Goal: Transaction & Acquisition: Purchase product/service

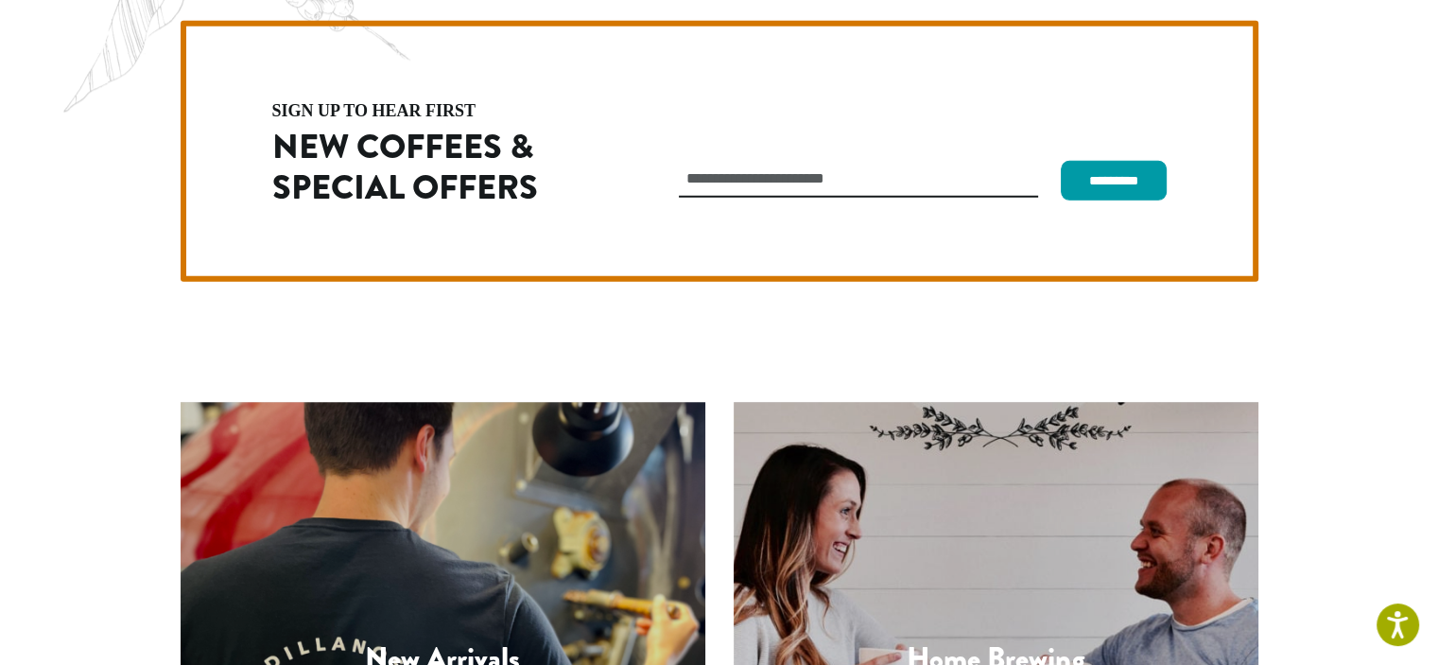
scroll to position [5341, 0]
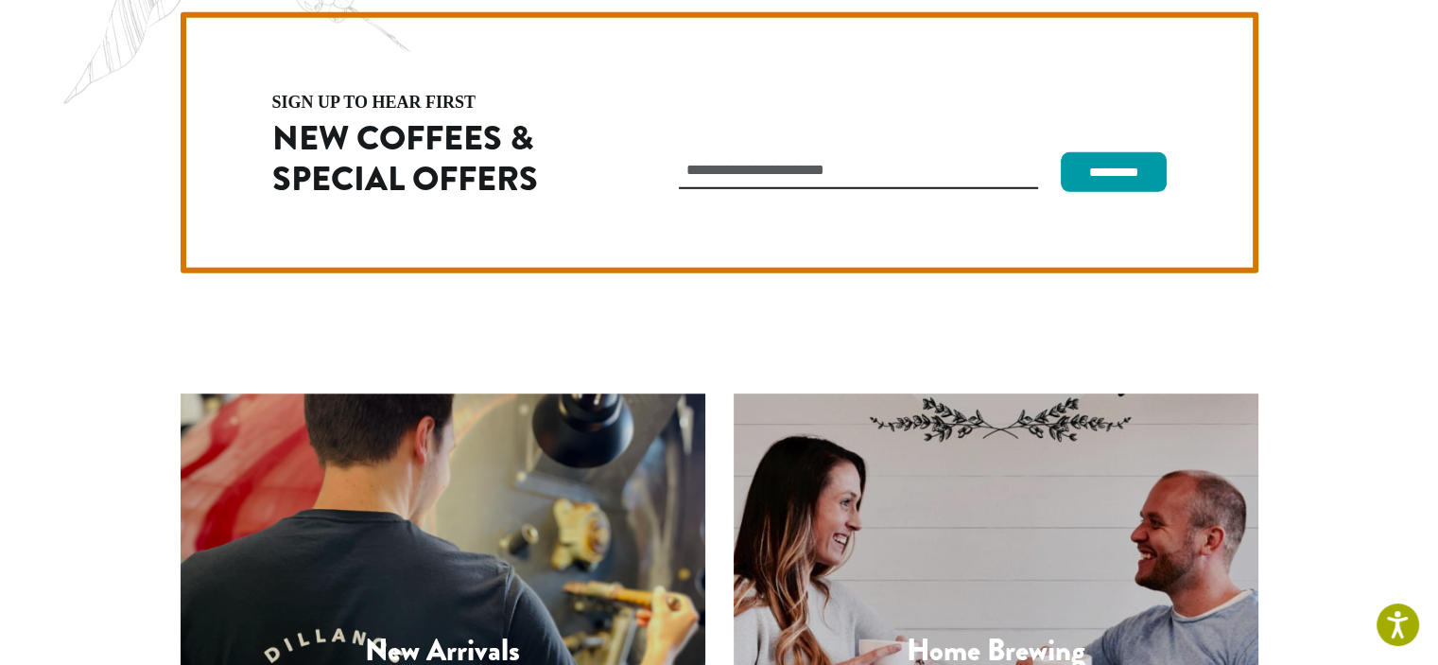
copy div "Dillanos Coffee Roasters"
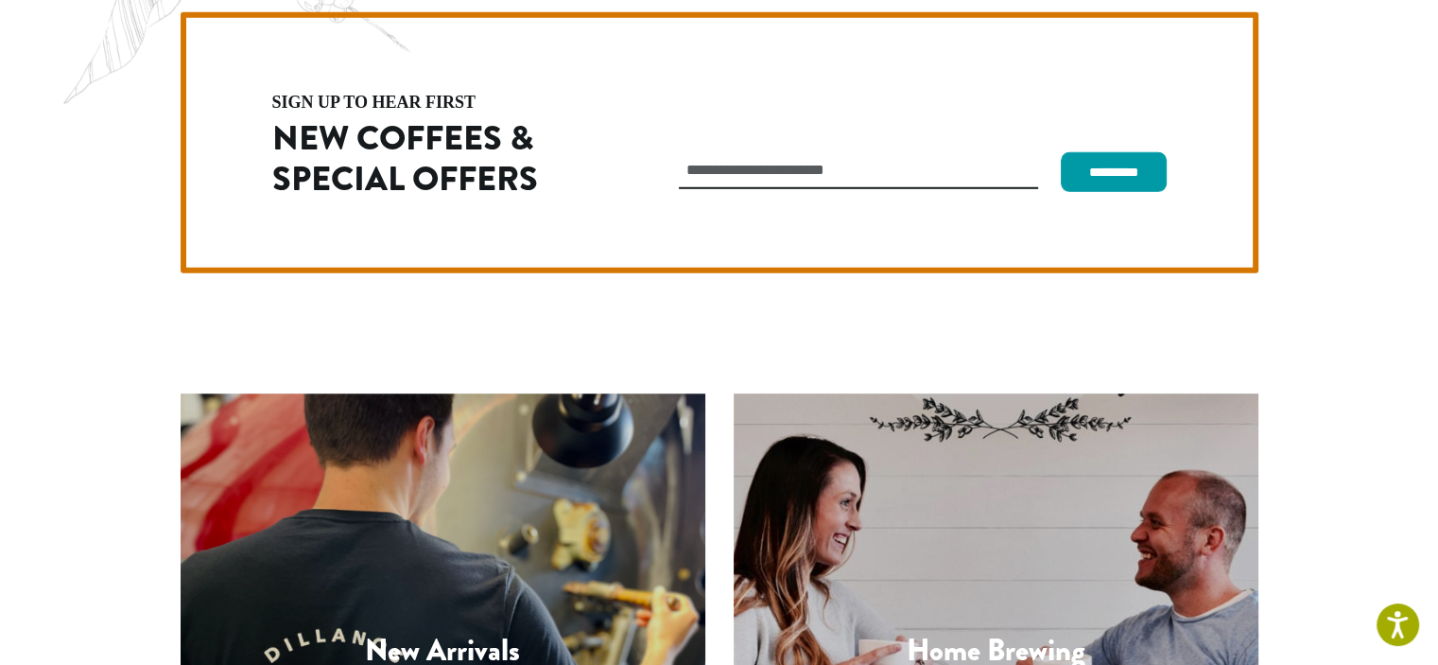
drag, startPoint x: 167, startPoint y: 496, endPoint x: 280, endPoint y: 555, distance: 126.9
copy p "1620 45th Street E Sumner, WA 98390 (253) 826-1807"
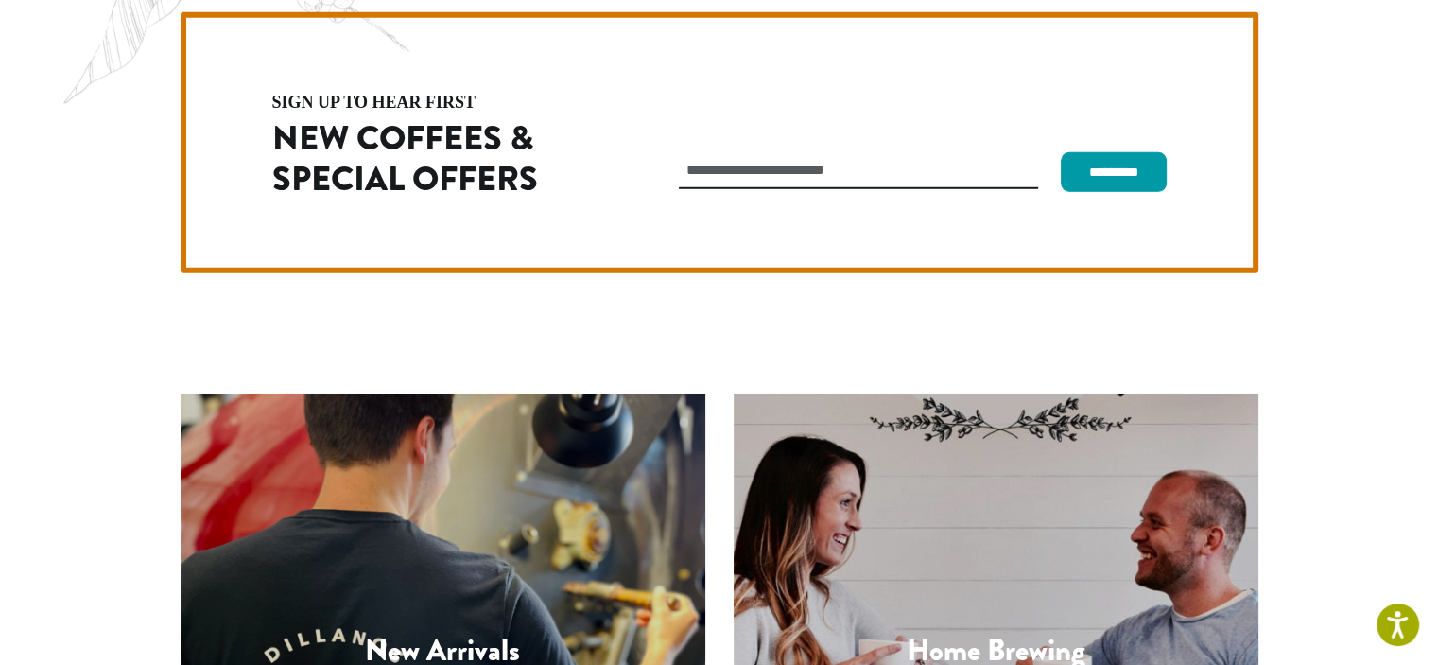
copy ul "Commercial Accounts"
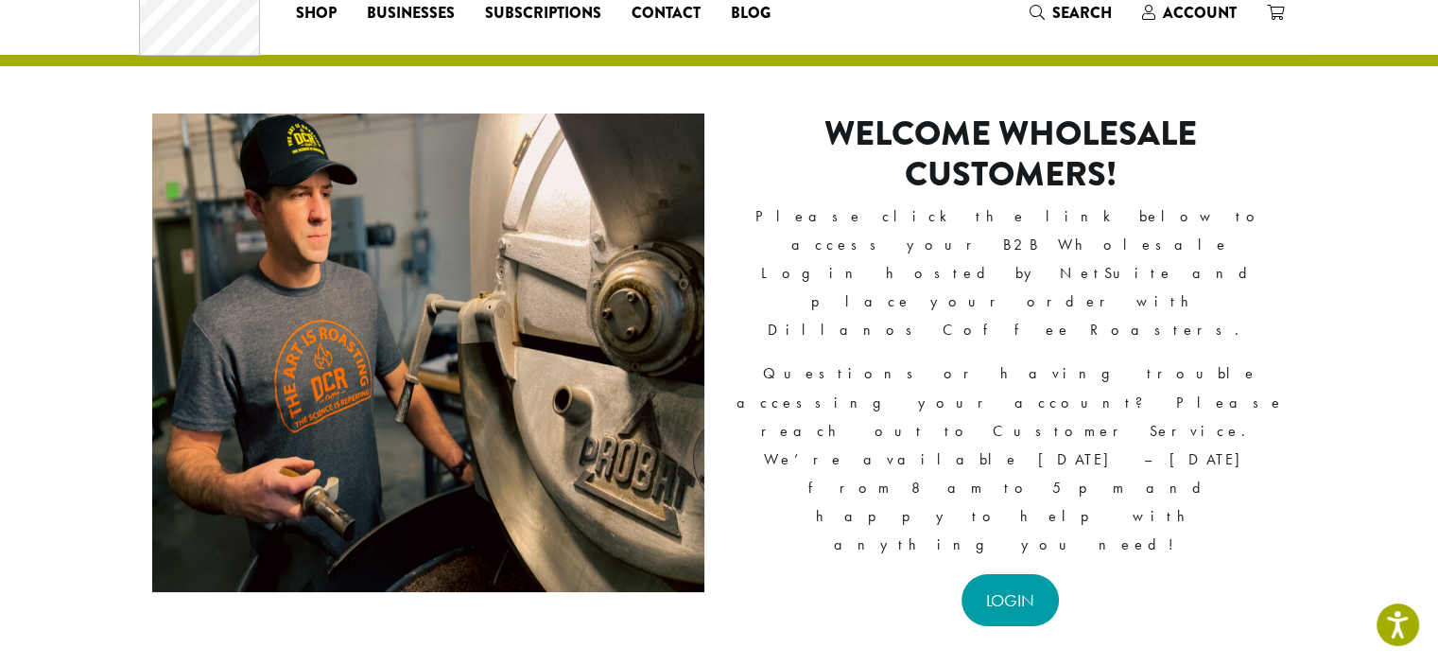
scroll to position [64, 0]
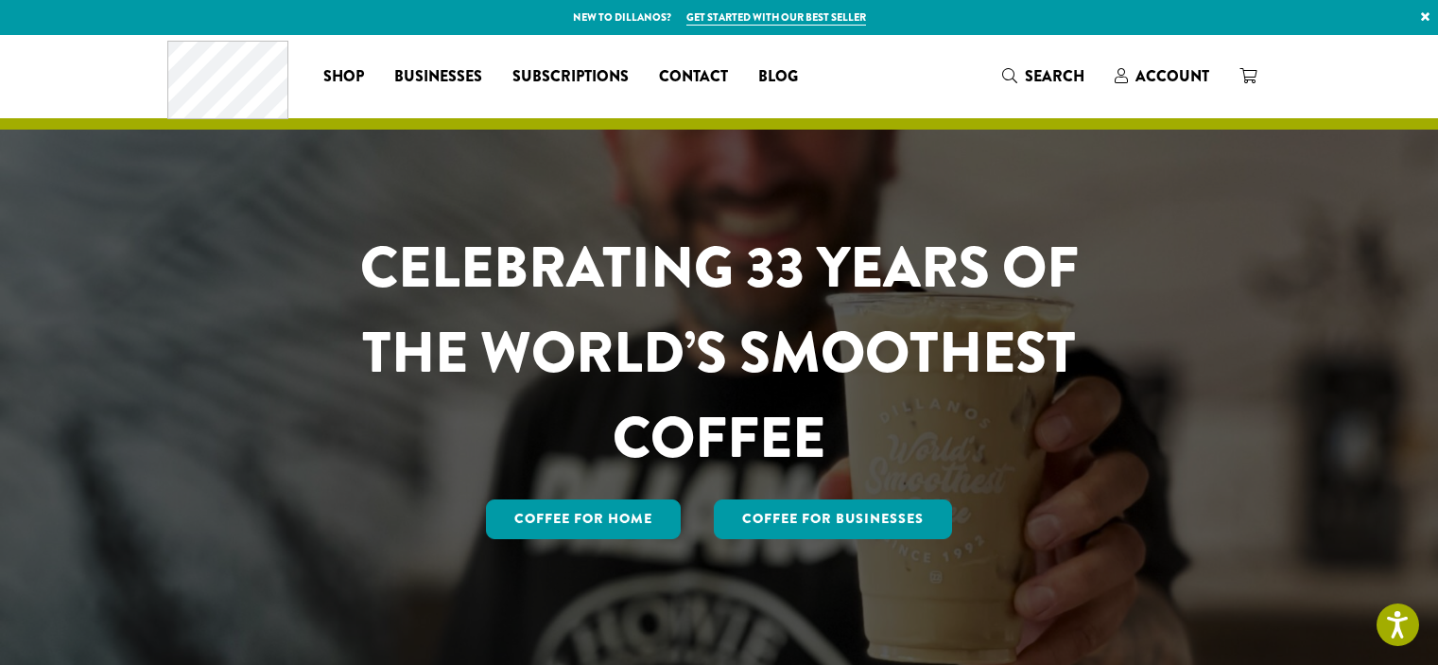
scroll to position [5341, 0]
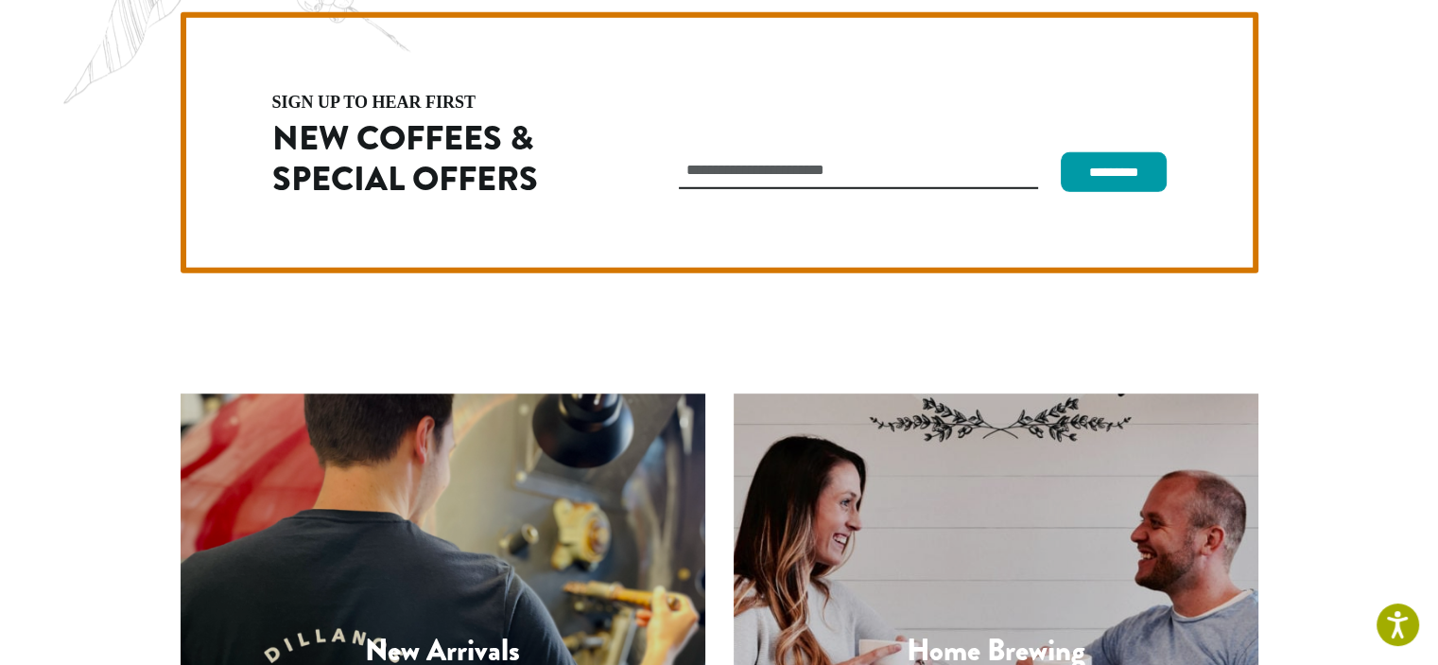
drag, startPoint x: 1112, startPoint y: 527, endPoint x: 1294, endPoint y: 547, distance: 182.6
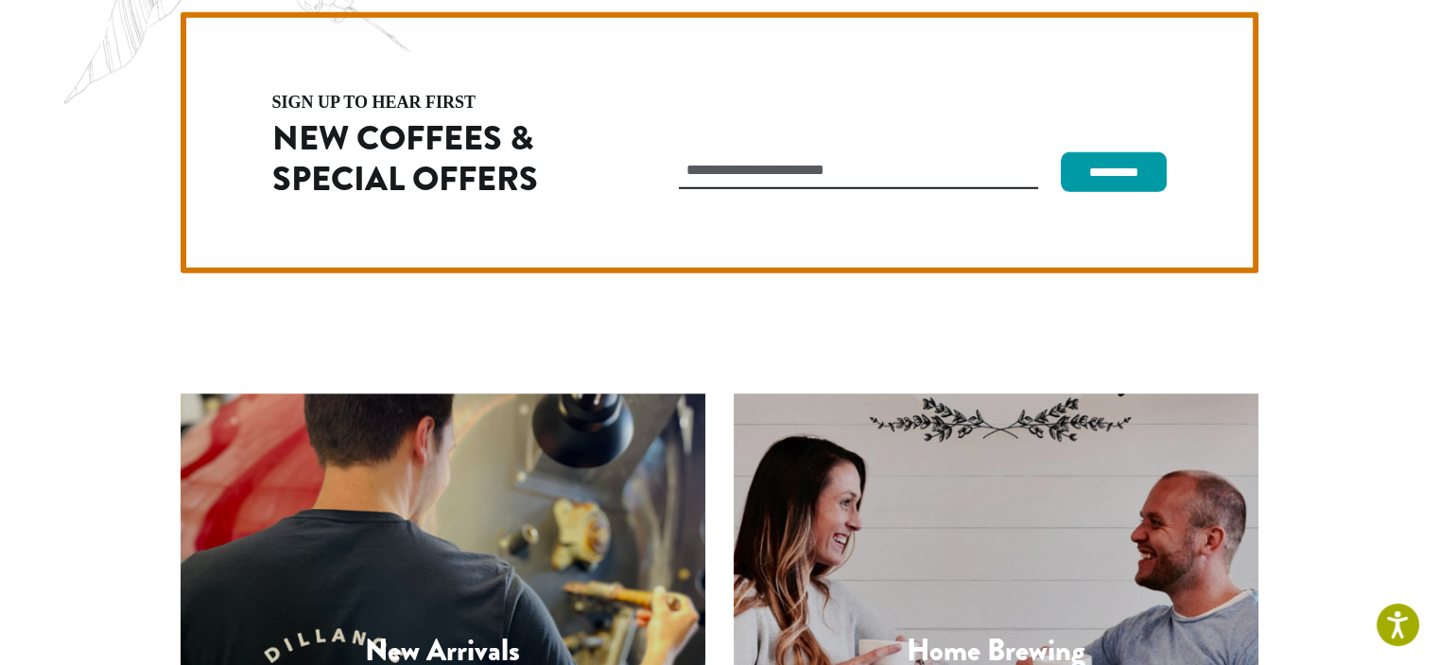
copy div "Lobby Hours: Weekdays 9 am to 5 pm"
drag, startPoint x: 344, startPoint y: 629, endPoint x: 147, endPoint y: 630, distance: 197.6
copy p "© 2025 Dillanos Coffee Roasters."
drag, startPoint x: 1108, startPoint y: 528, endPoint x: 1293, endPoint y: 582, distance: 192.1
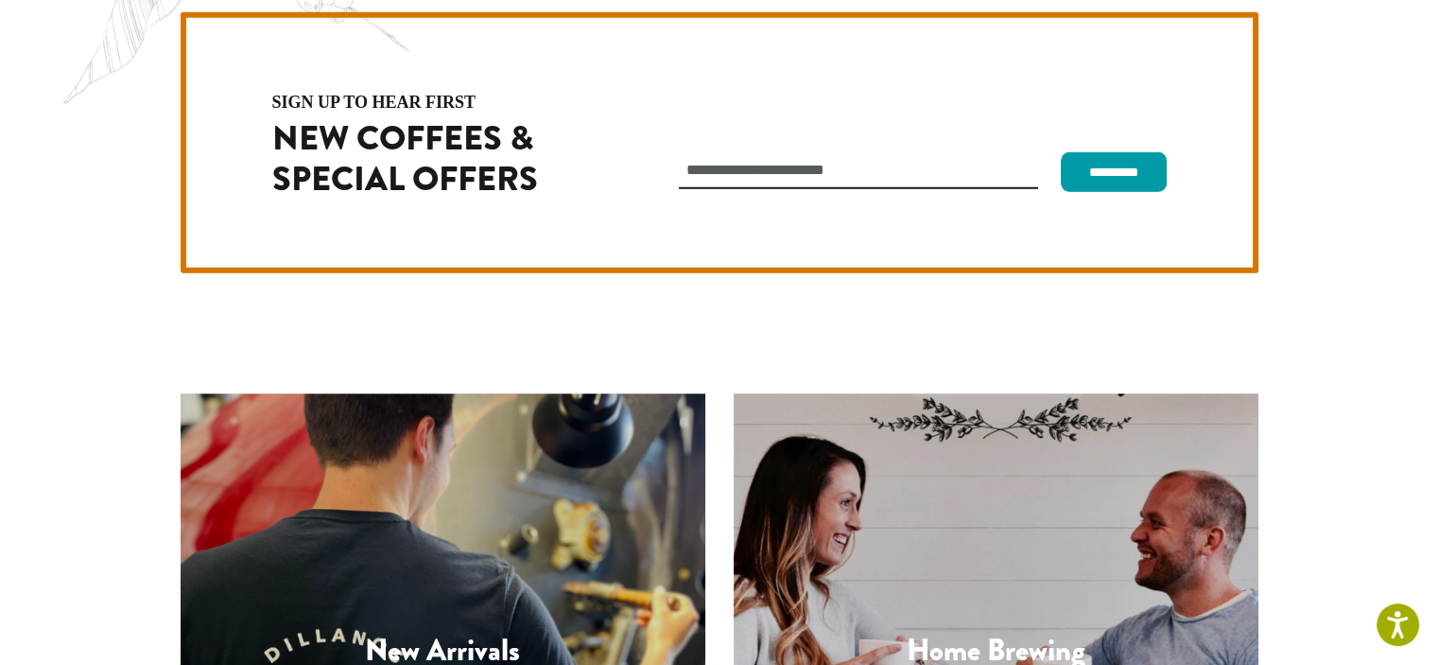
copy div "Lobby Hours: Weekdays 9 am to 5 pm"
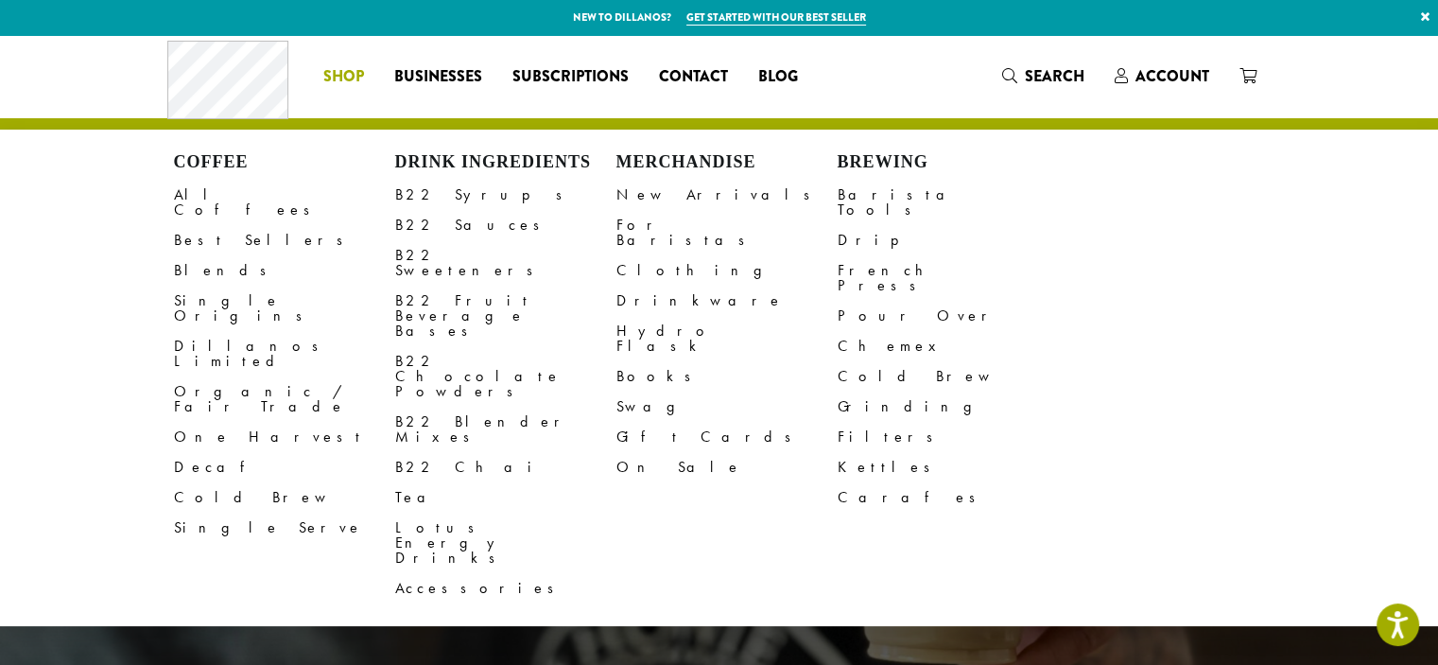
click at [359, 78] on li "Coffee All Coffees Best Sellers Blends Single Origins Dillanos Limited Organic …" at bounding box center [343, 76] width 71 height 30
click at [211, 331] on link "Dillanos Limited" at bounding box center [284, 353] width 221 height 45
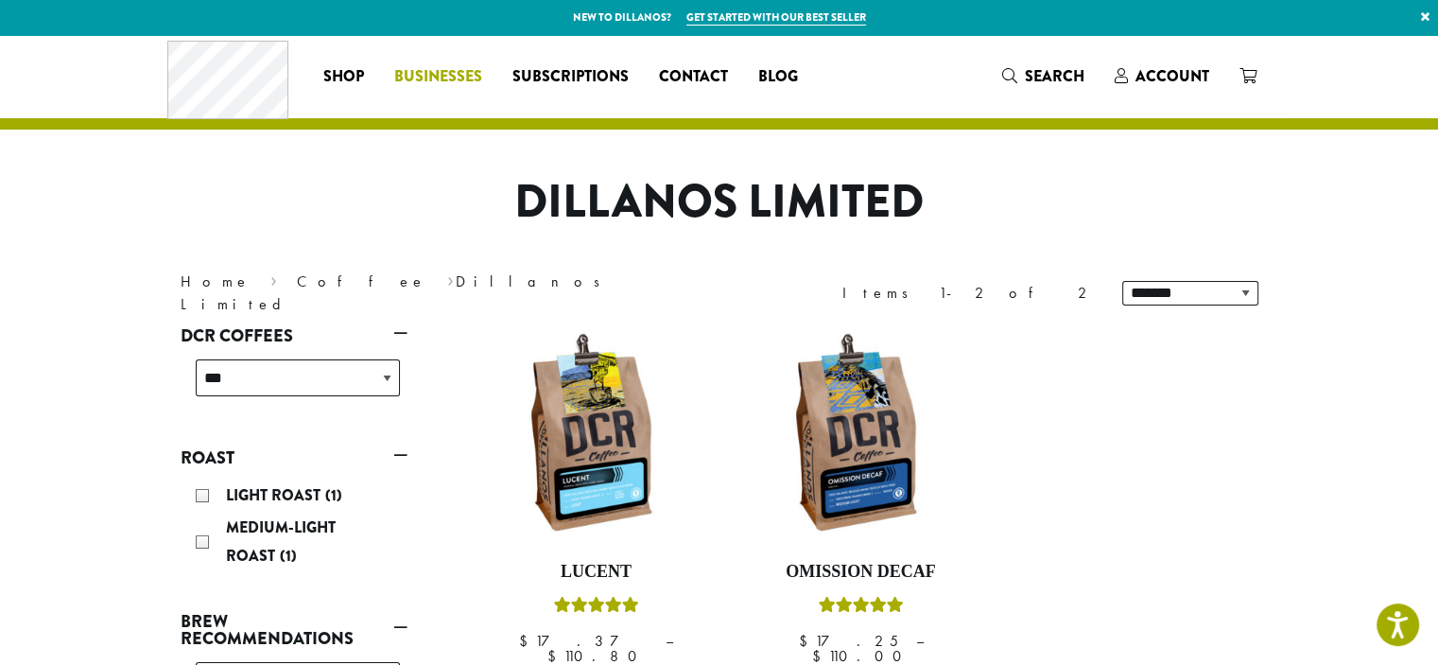
click at [427, 82] on span "Businesses" at bounding box center [438, 77] width 88 height 24
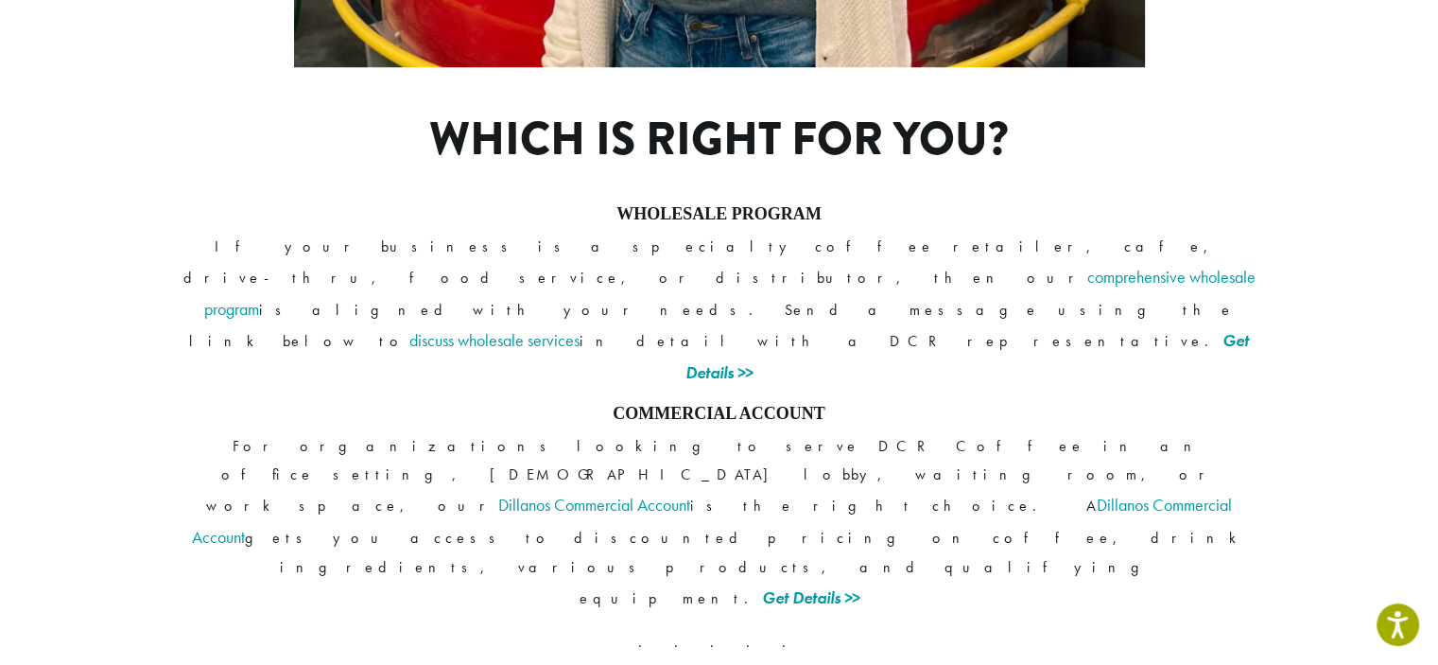
click at [790, 377] on div "Which is right for you? WHOLESALE PROGRAM If your business is a specialty coffe…" at bounding box center [719, 433] width 1135 height 732
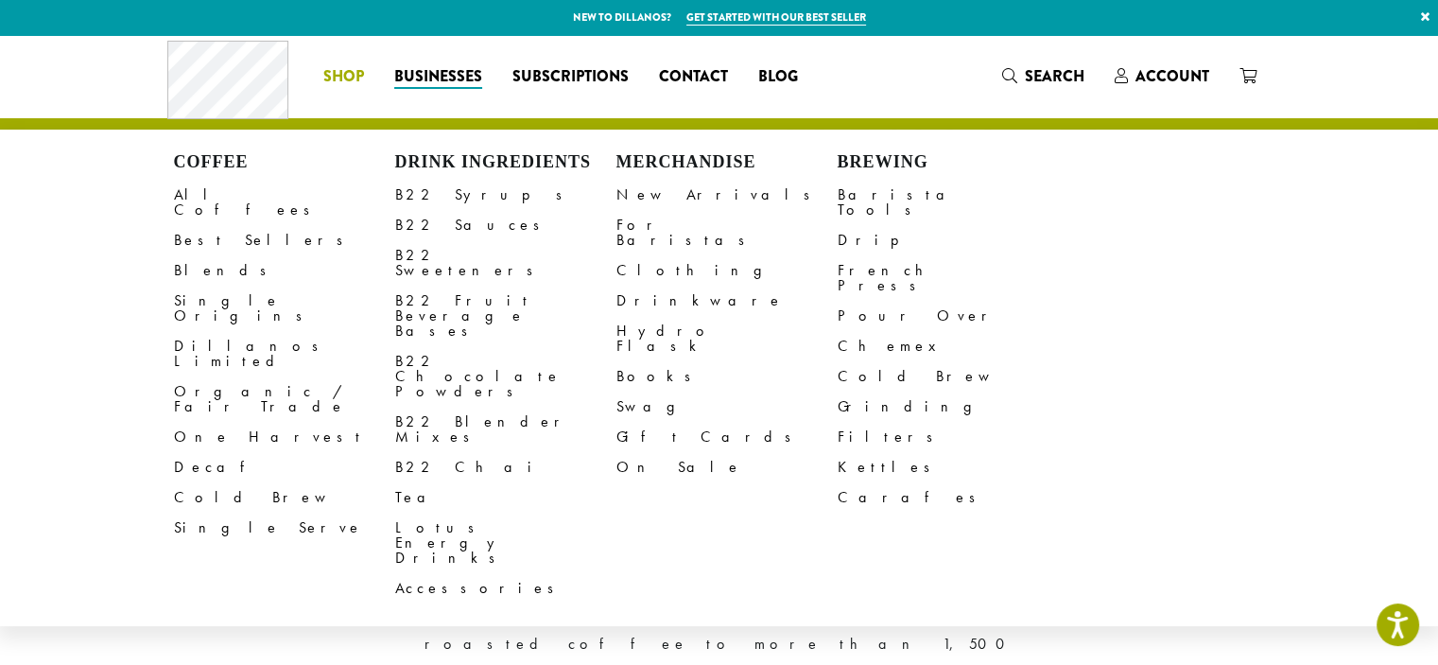
click at [350, 78] on li "Coffee All Coffees Best Sellers Blends Single Origins Dillanos Limited Organic …" at bounding box center [343, 76] width 71 height 30
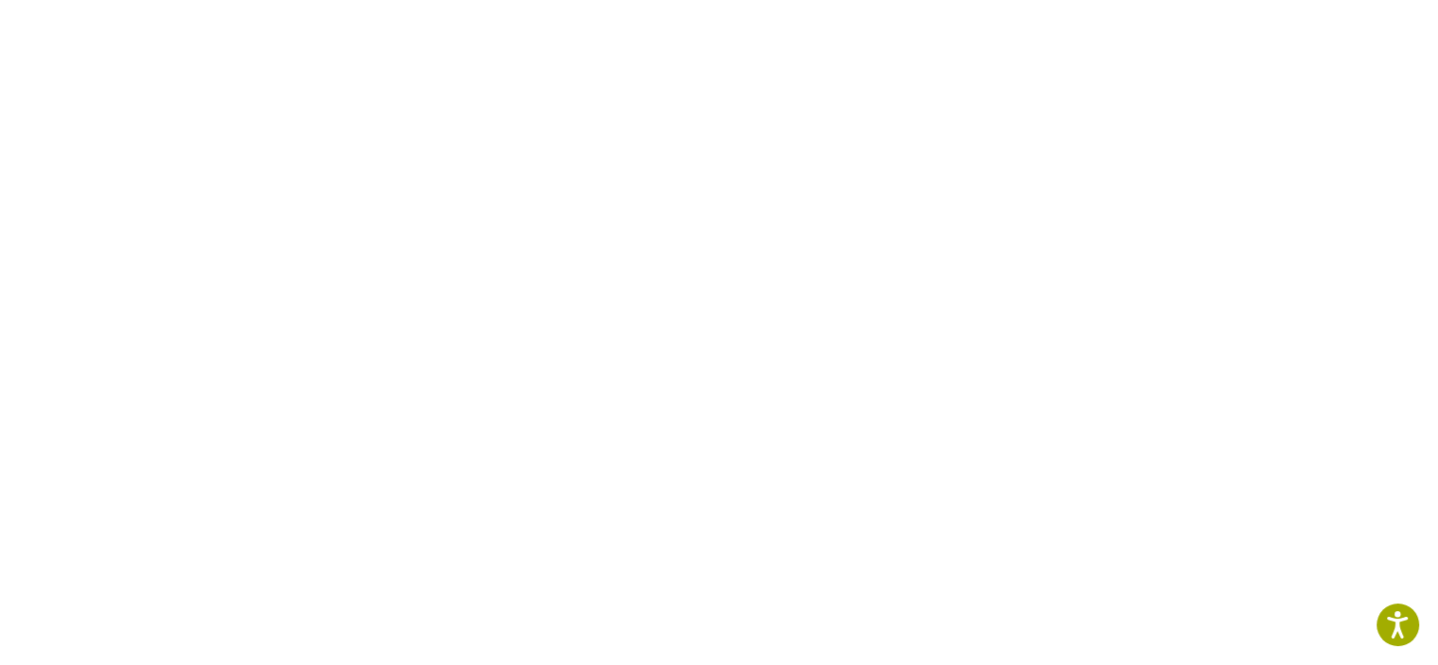
scroll to position [351, 0]
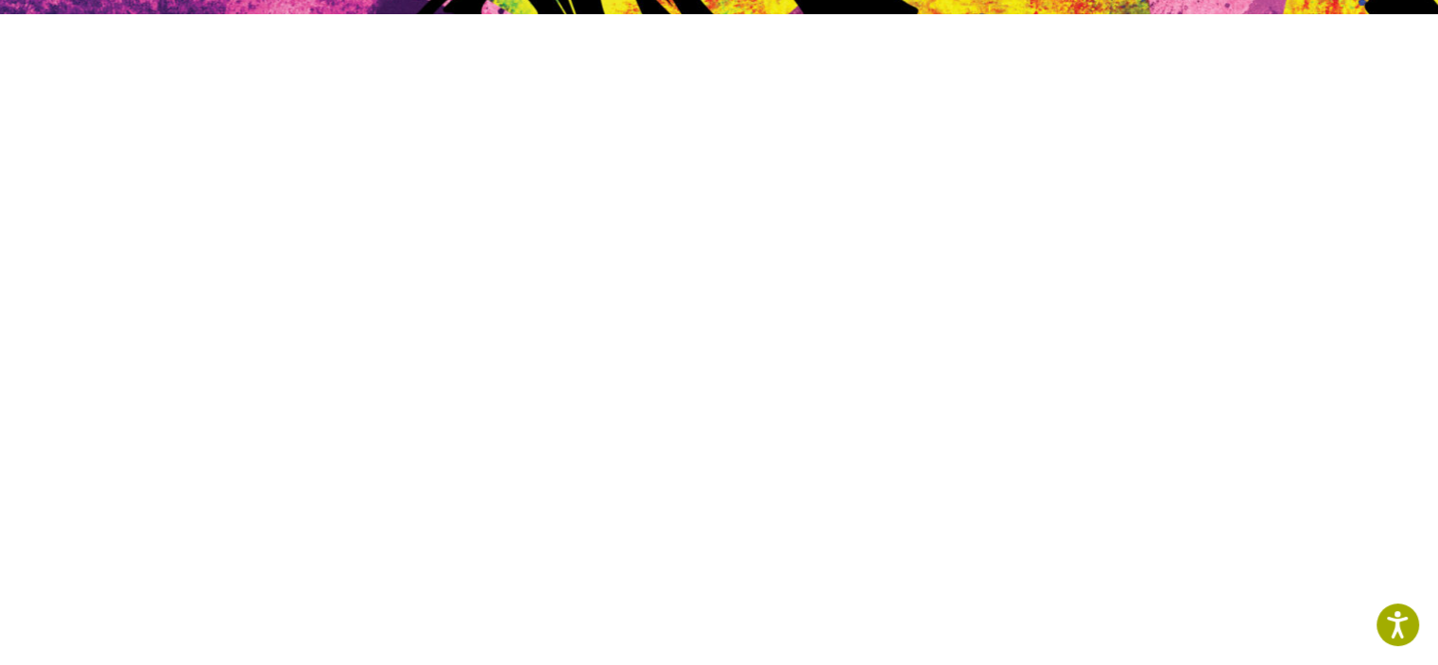
scroll to position [531, 0]
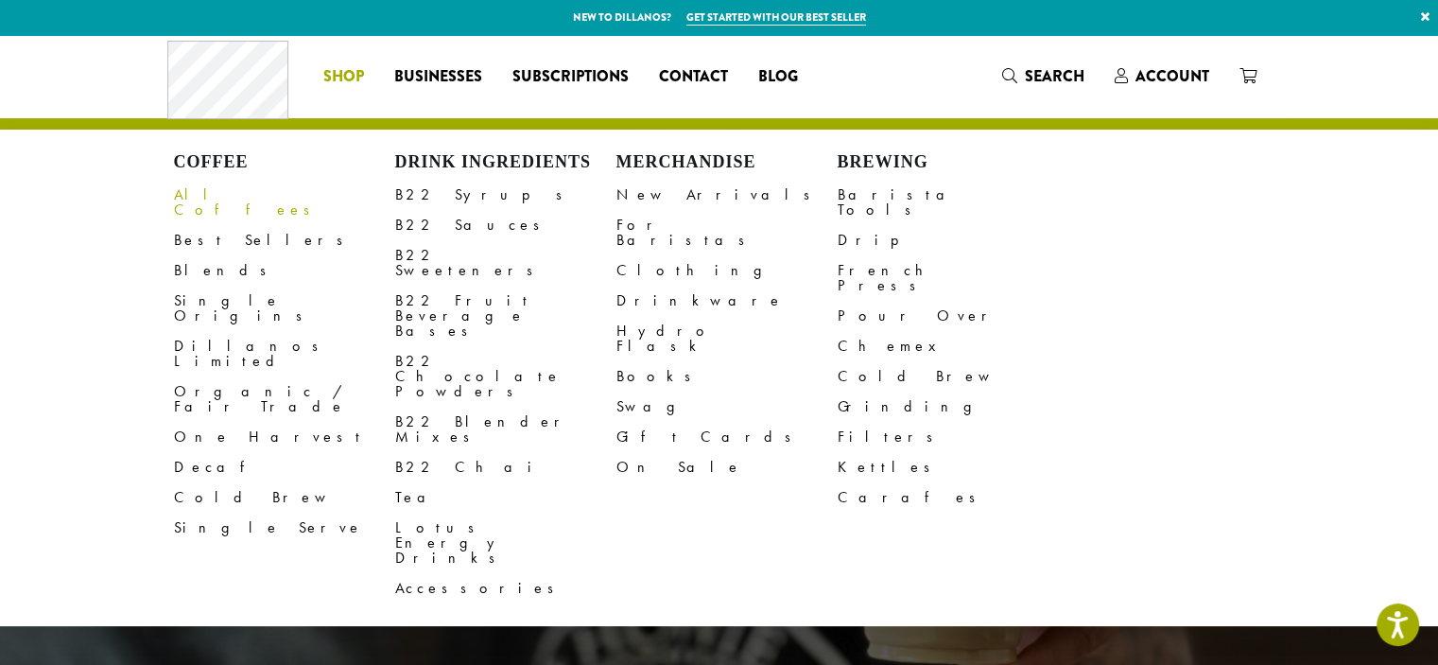
click at [205, 200] on link "All Coffees" at bounding box center [284, 202] width 221 height 45
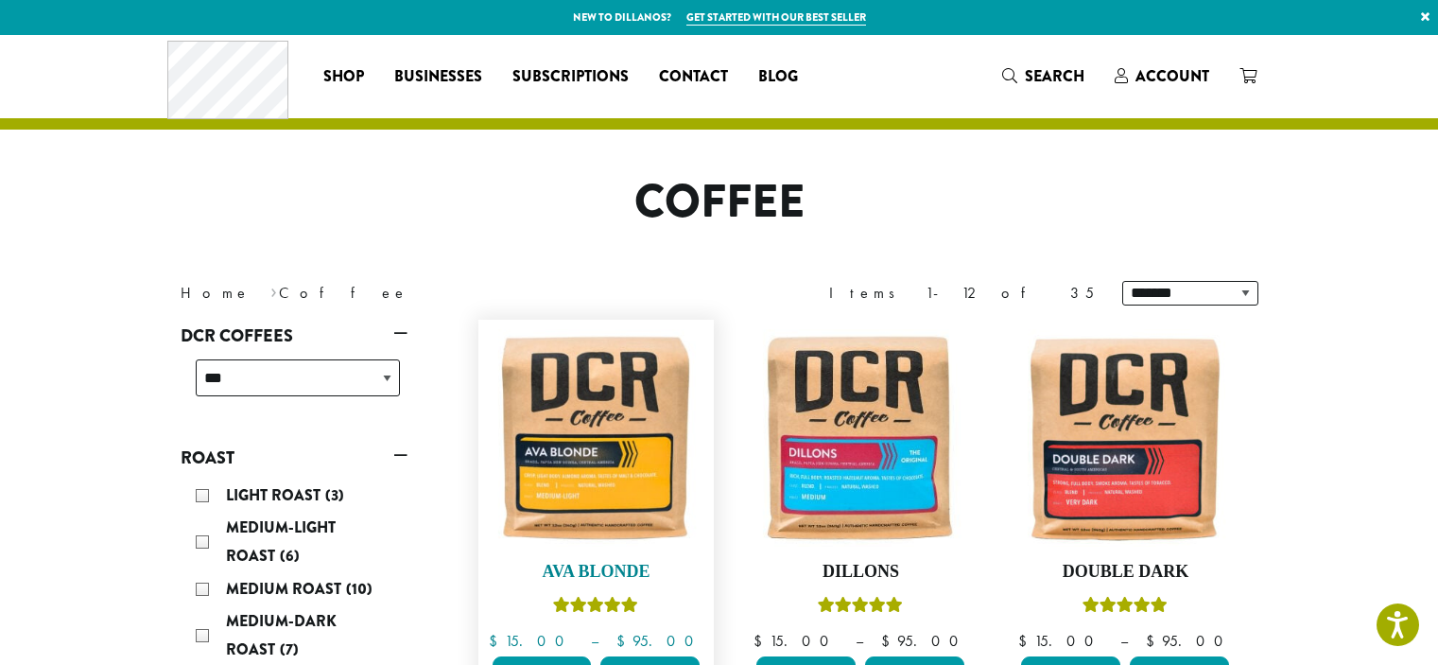
click at [606, 562] on h4 "Ava Blonde" at bounding box center [596, 572] width 217 height 21
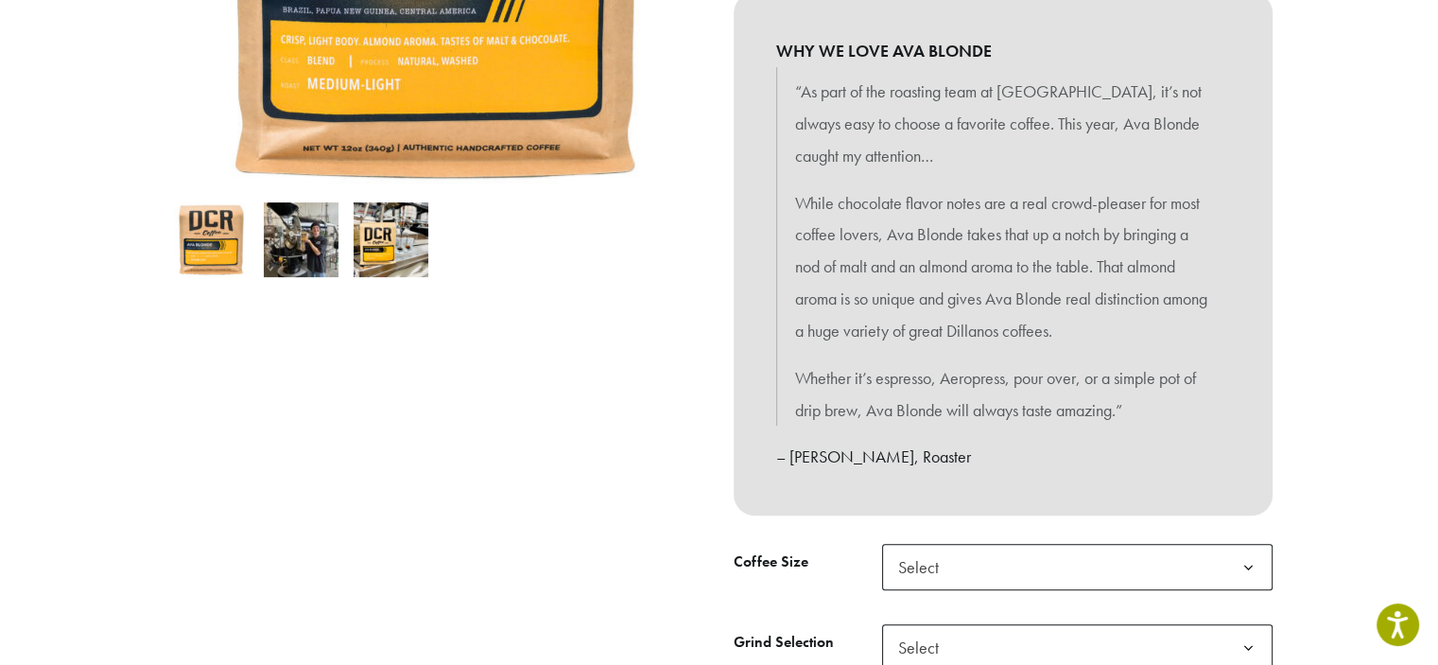
scroll to position [473, 0]
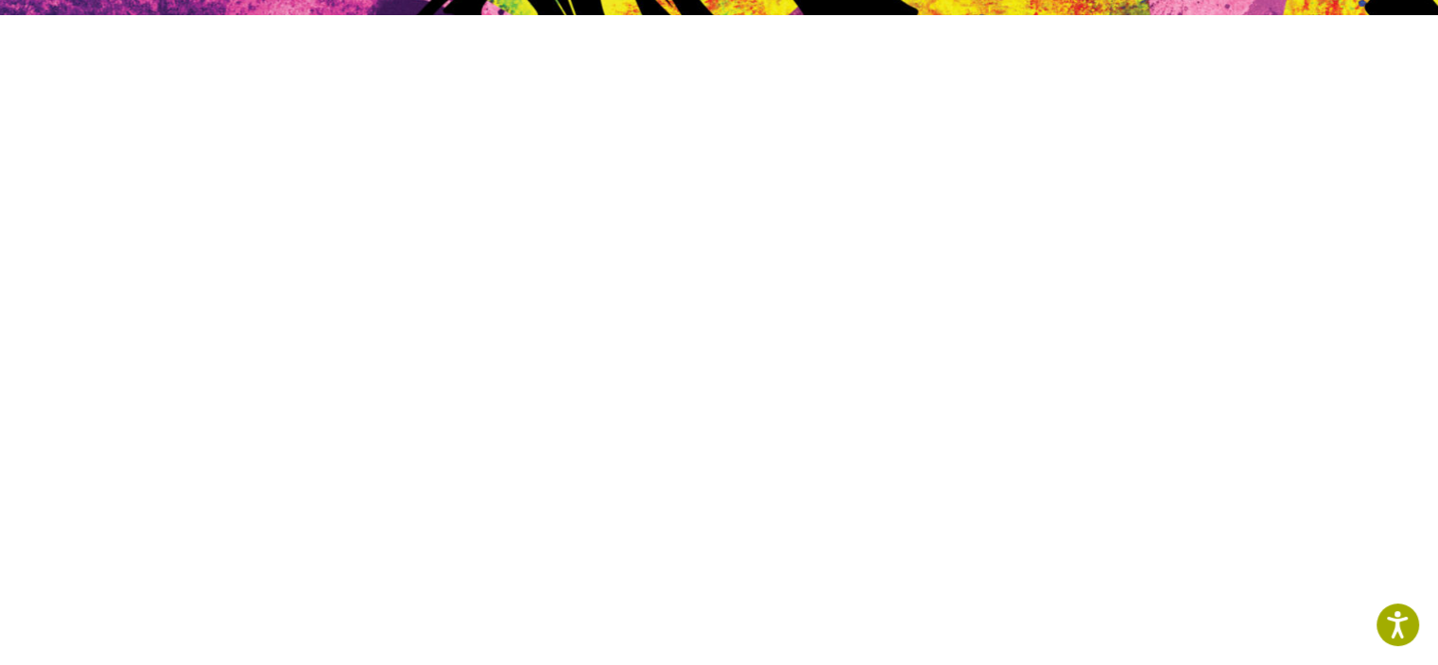
scroll to position [531, 0]
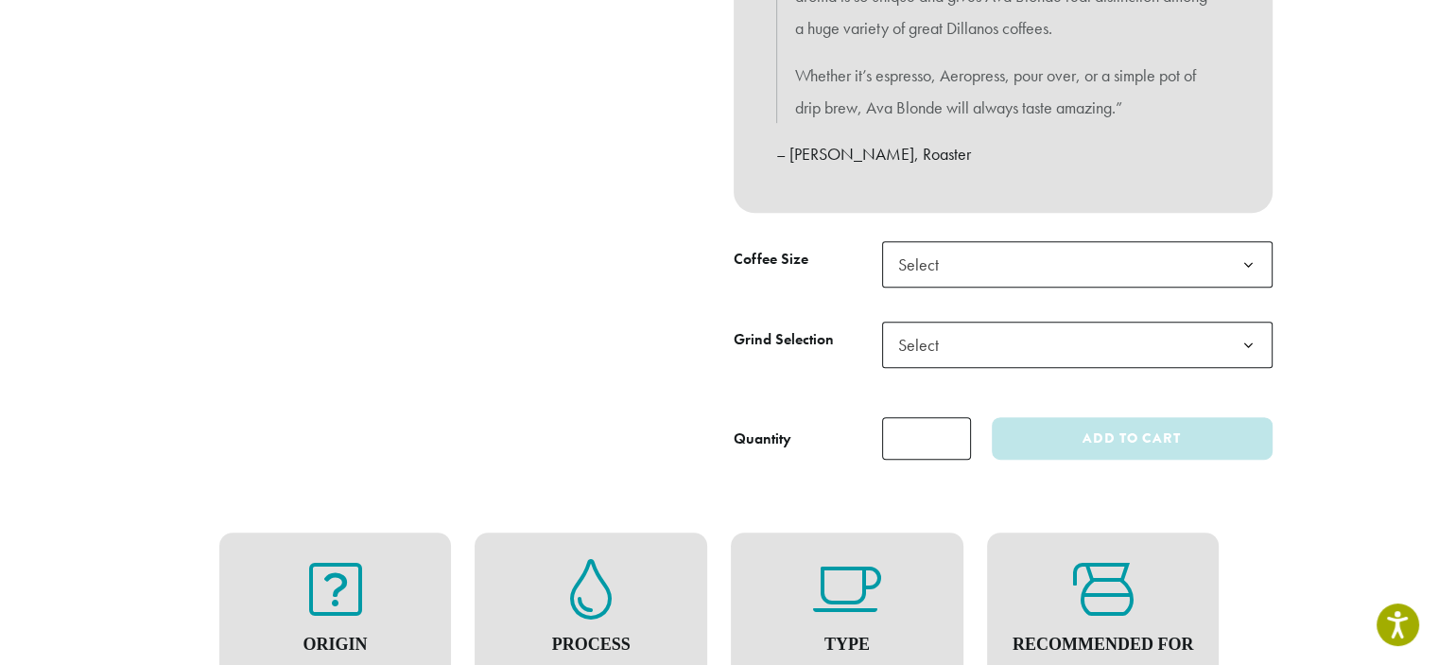
scroll to position [797, 0]
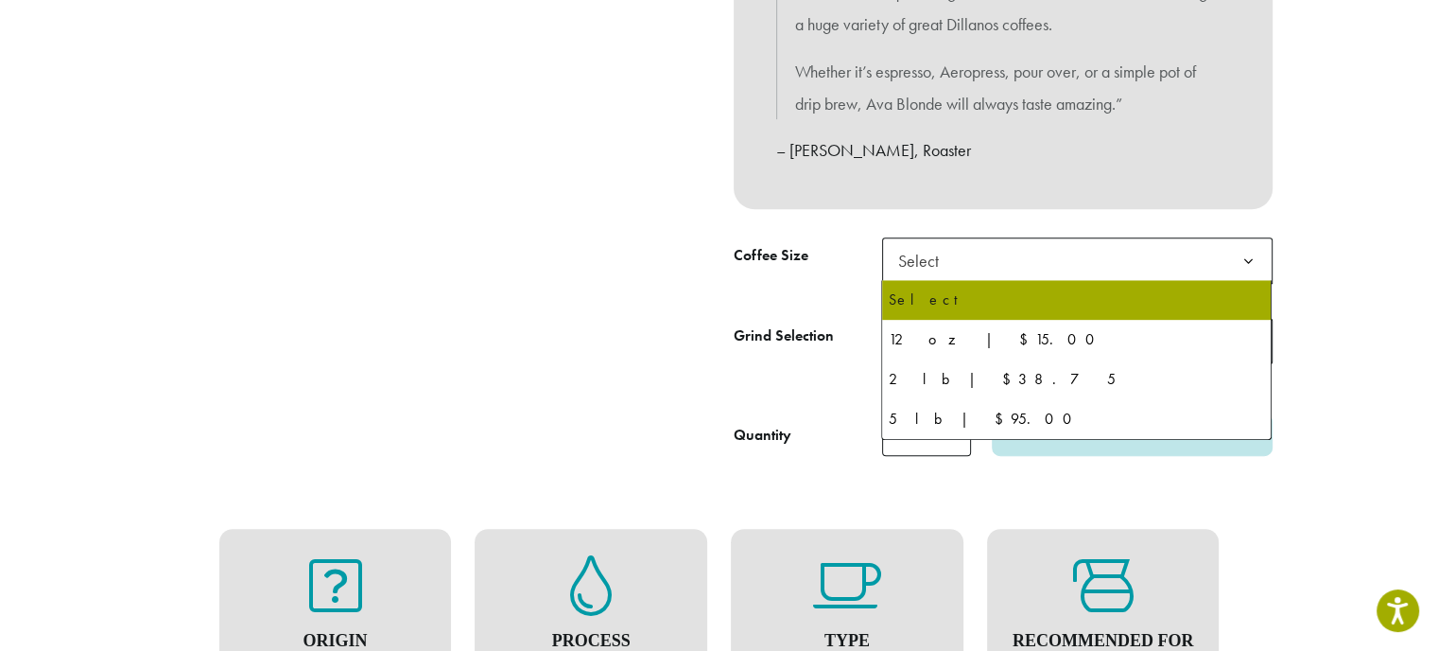
click at [955, 260] on span "Select" at bounding box center [924, 260] width 67 height 37
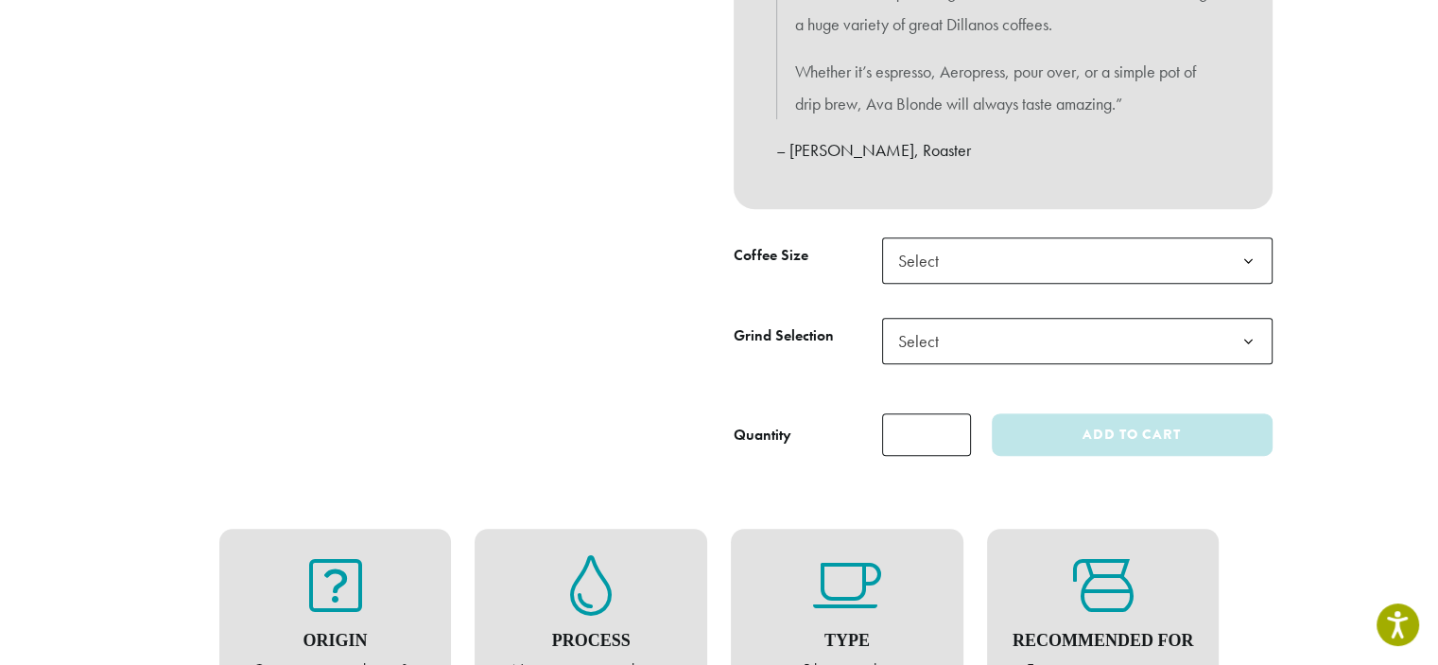
click at [955, 260] on span "Select" at bounding box center [924, 260] width 67 height 37
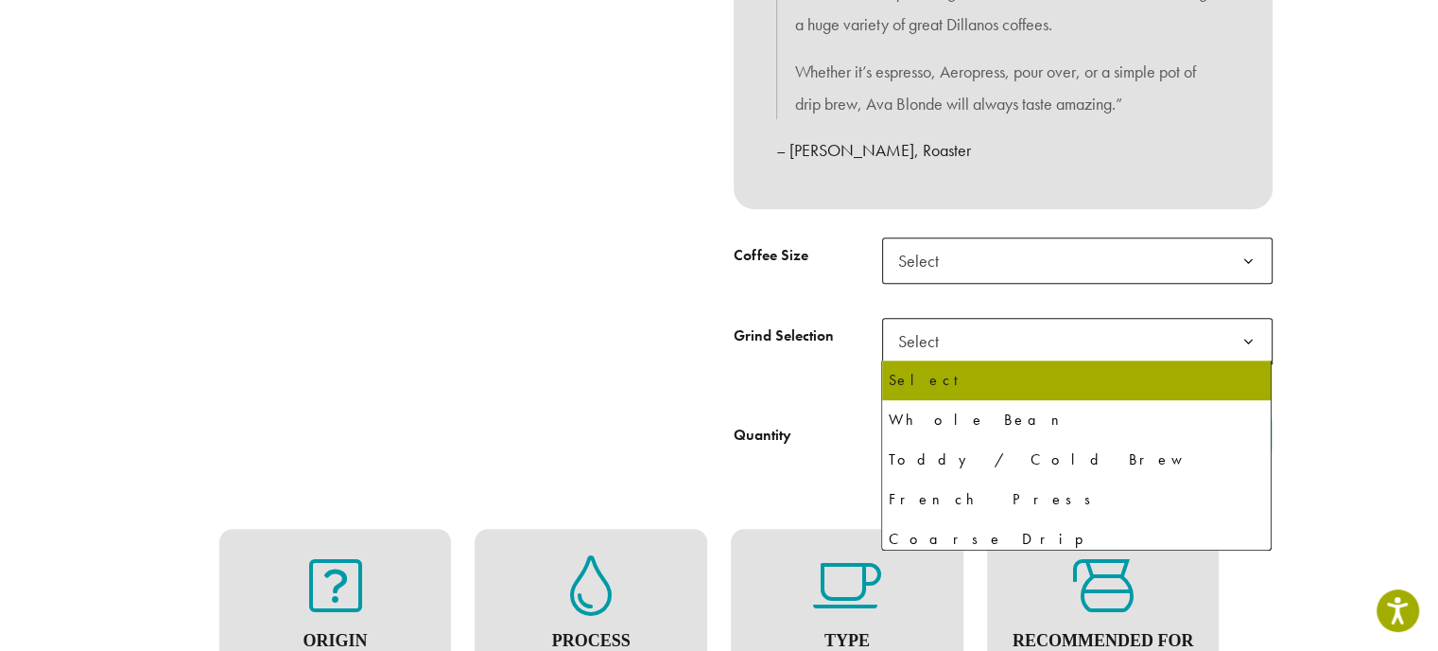
click at [904, 322] on span "Select" at bounding box center [924, 340] width 67 height 37
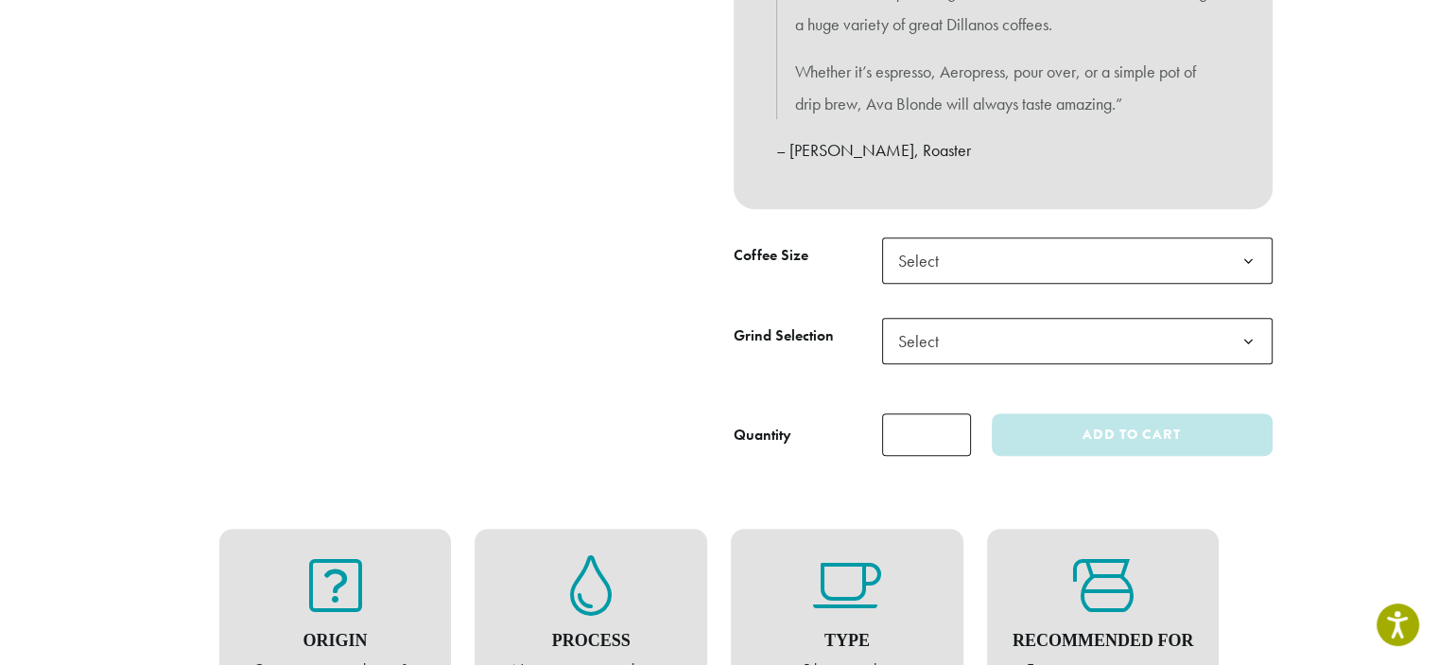
click at [904, 322] on span "Select" at bounding box center [924, 340] width 67 height 37
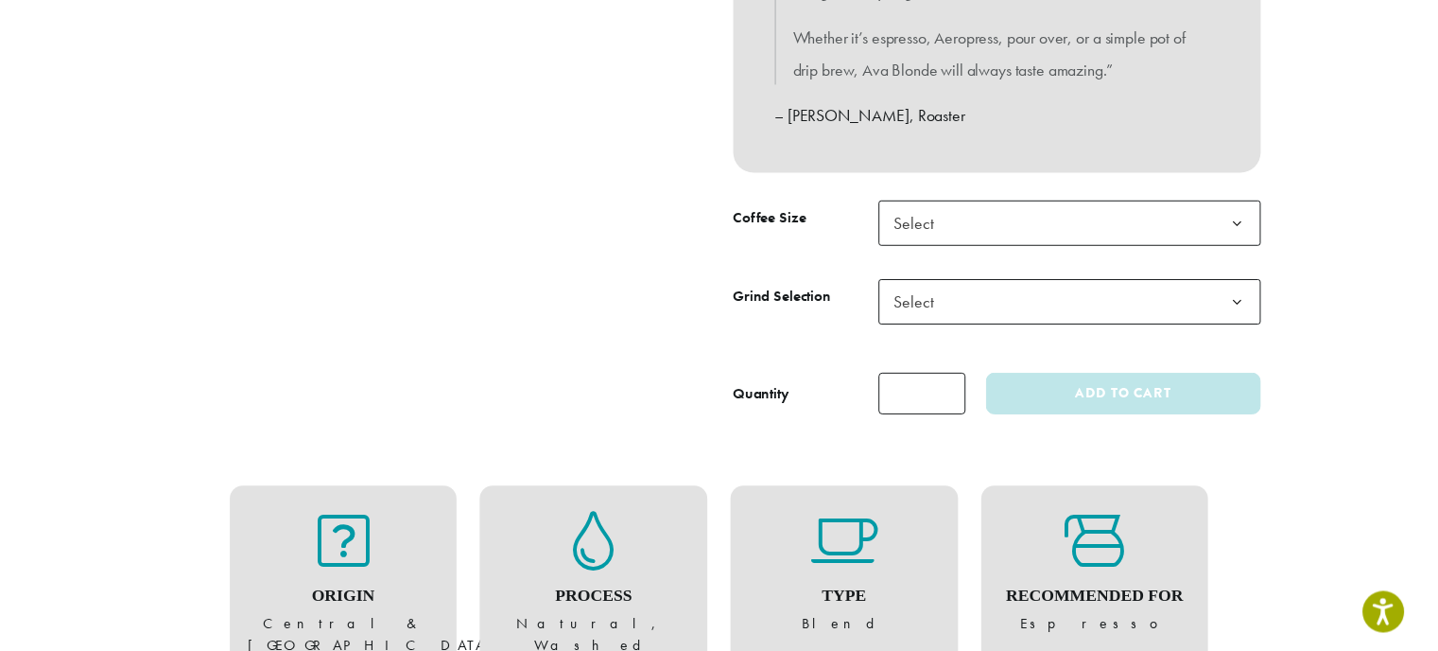
scroll to position [840, 0]
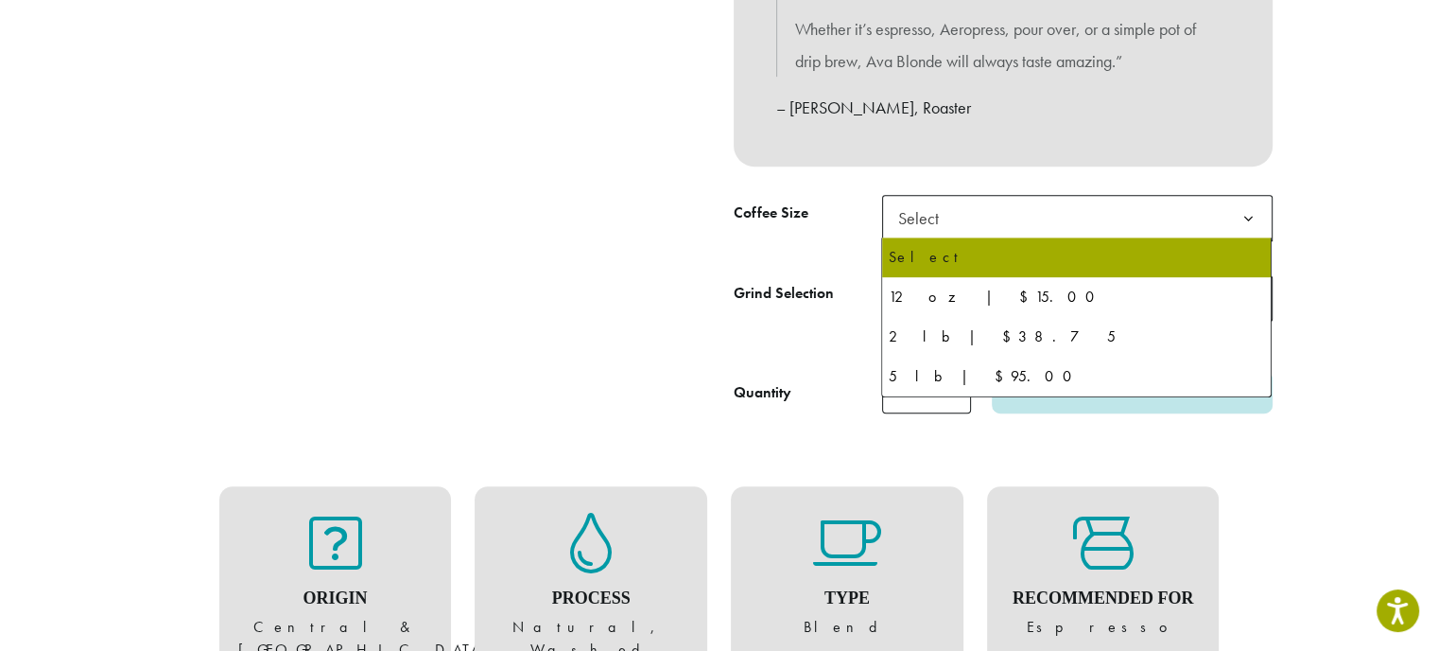
click at [969, 226] on span "Select" at bounding box center [1077, 218] width 391 height 46
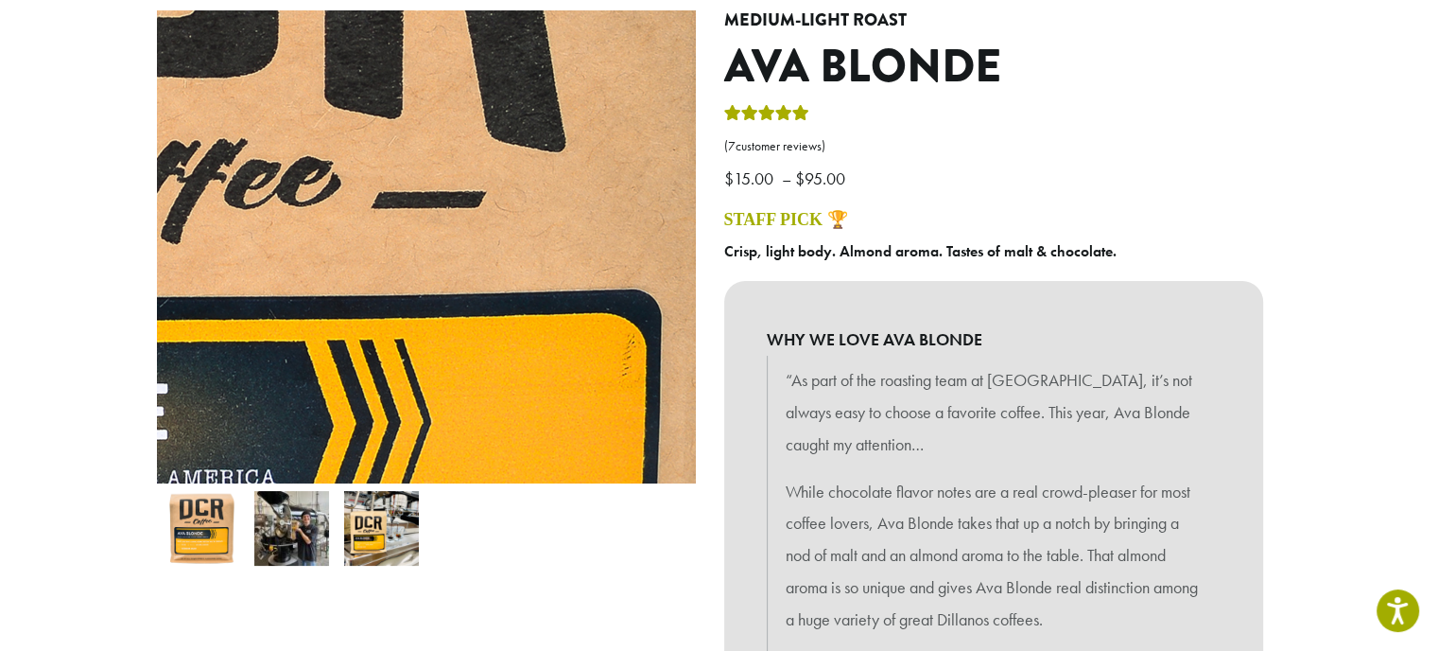
scroll to position [0, 9]
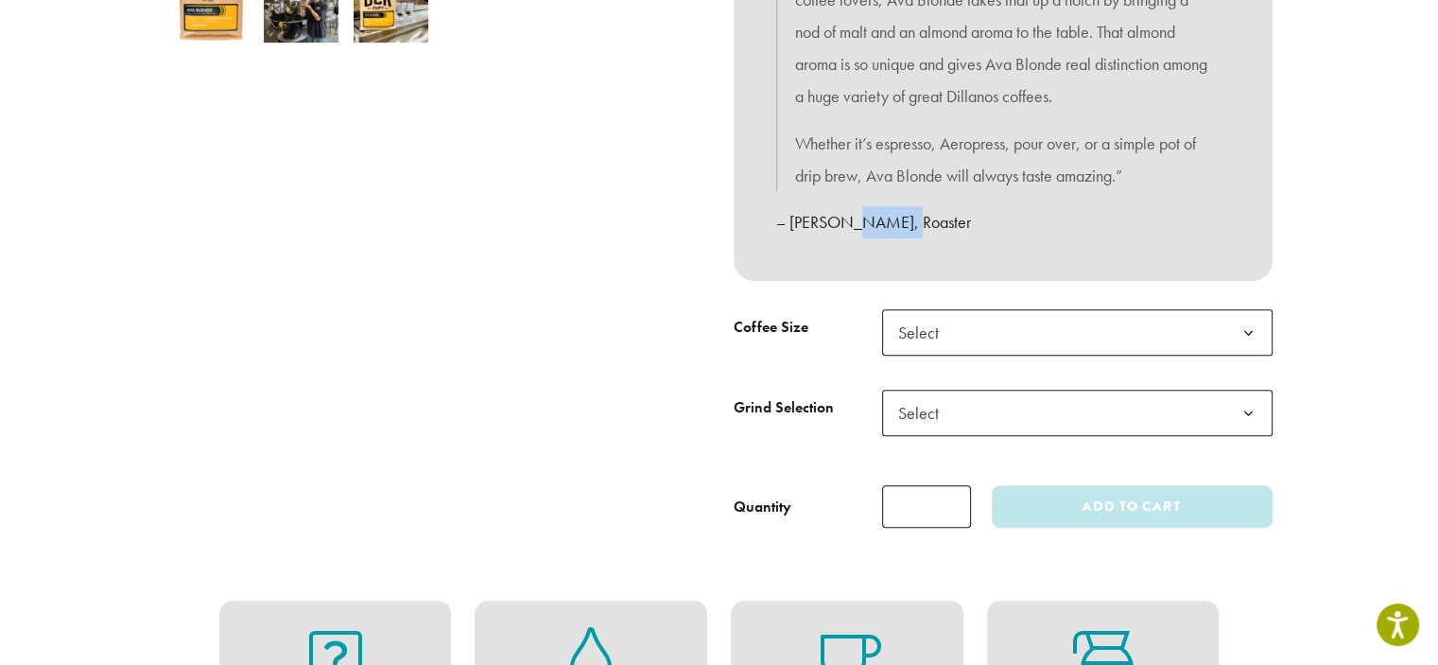
click at [864, 259] on div "WHY WE LOVE AVA BLONDE “As part of the roasting team at Dillanos, it’s not alwa…" at bounding box center [1003, 19] width 539 height 523
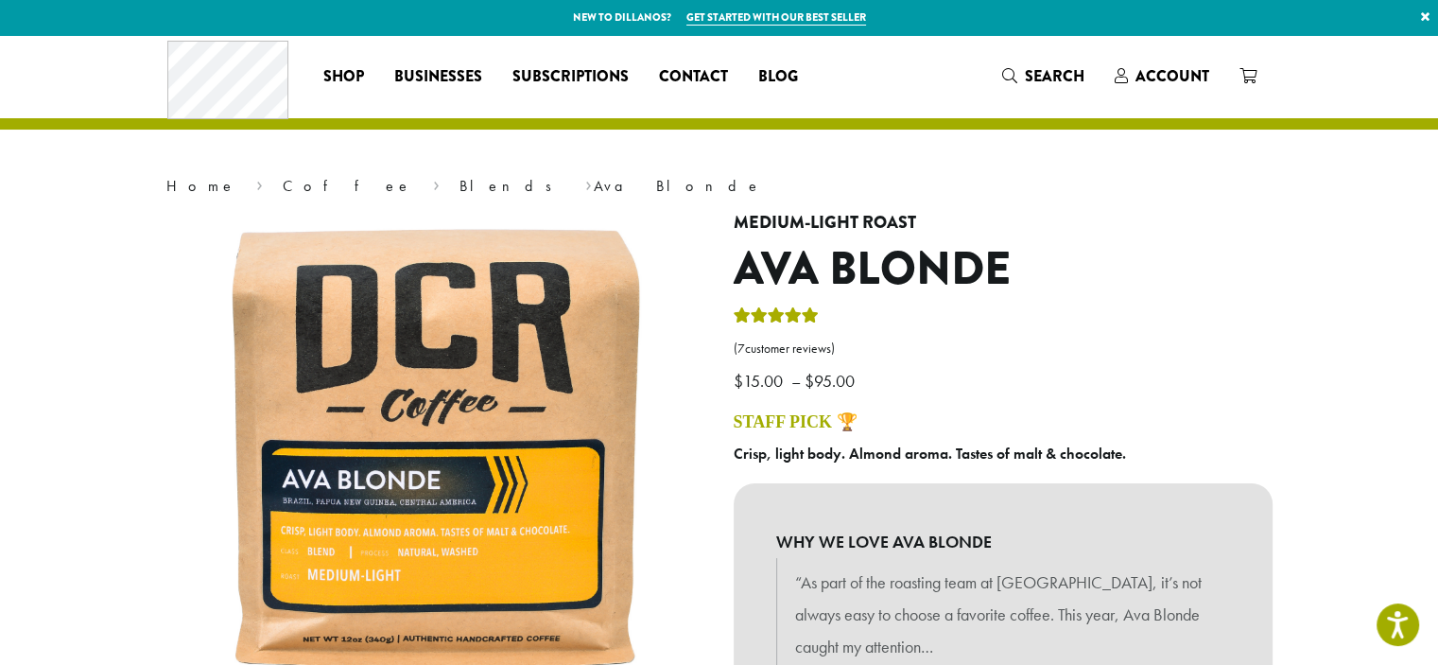
scroll to position [6, 0]
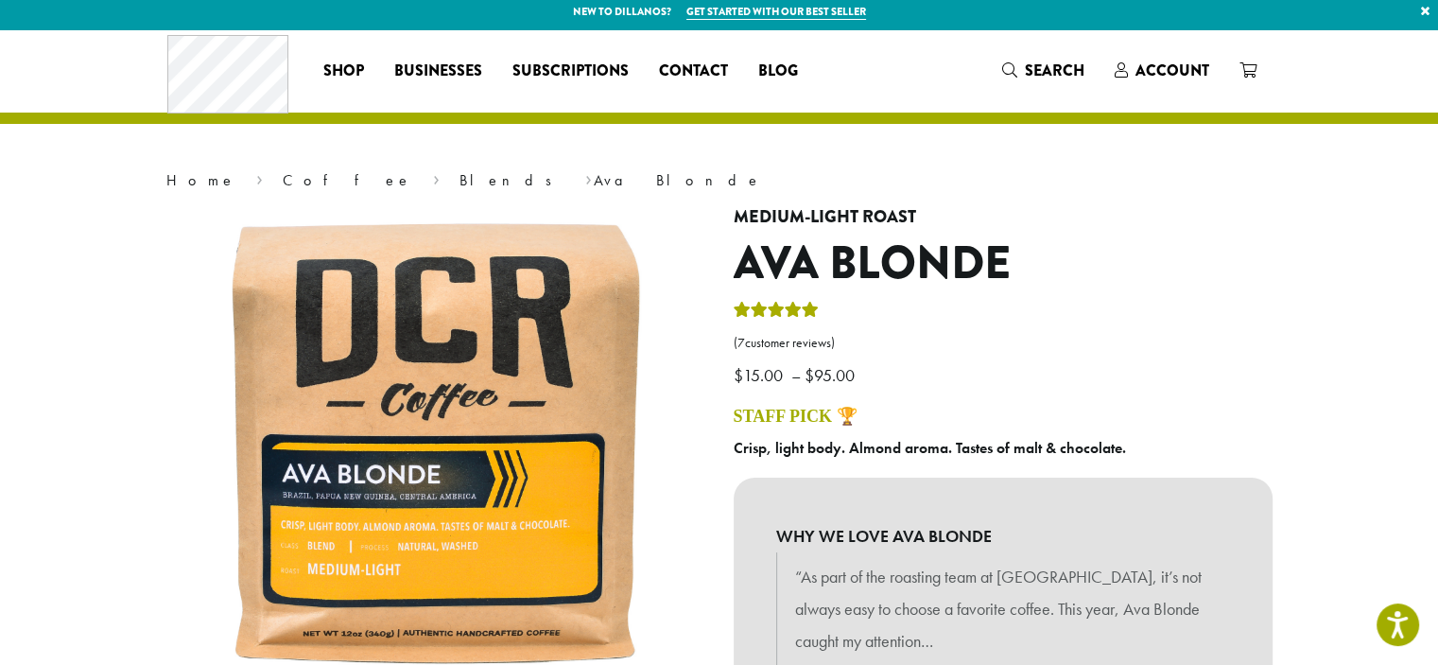
click at [942, 266] on h1 "Ava Blonde" at bounding box center [1003, 263] width 539 height 55
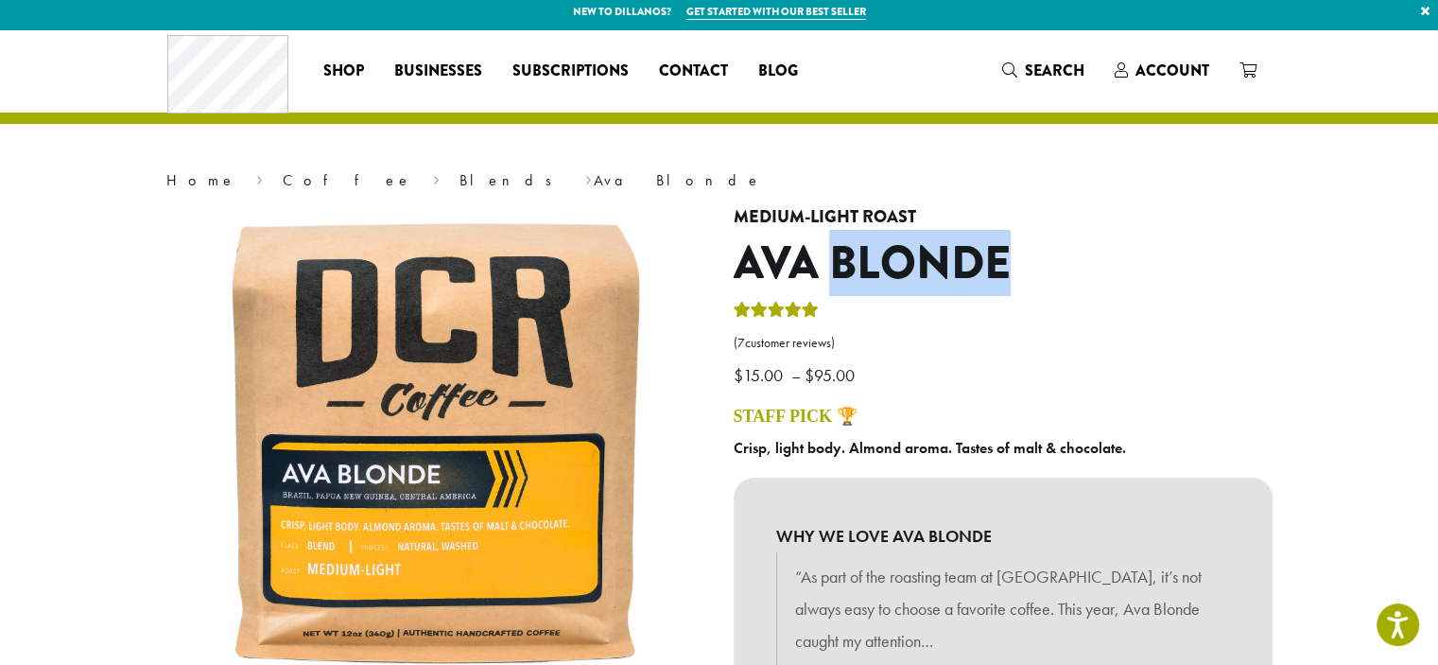
click at [942, 266] on h1 "Ava Blonde" at bounding box center [1003, 263] width 539 height 55
copy div "Ava Blonde"
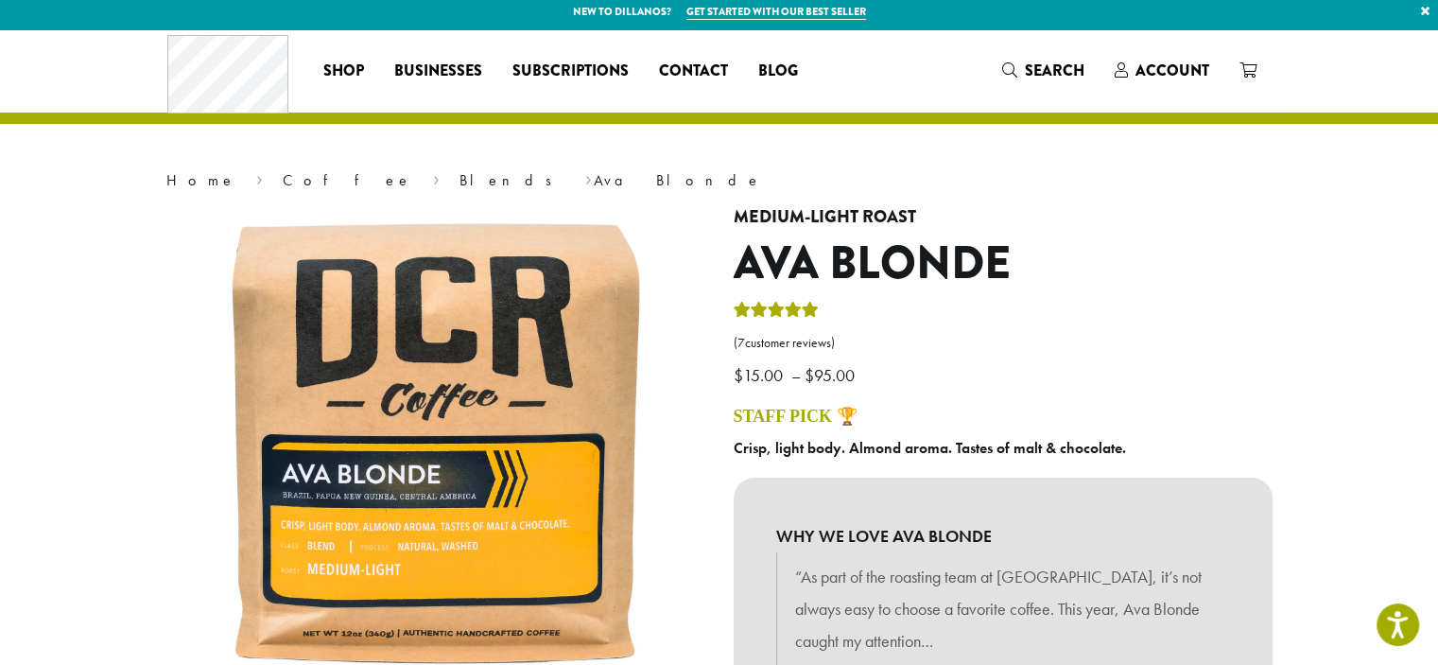
click at [757, 209] on h4 "Medium-Light Roast" at bounding box center [1003, 217] width 539 height 21
copy h4 "Medium-Light Roast"
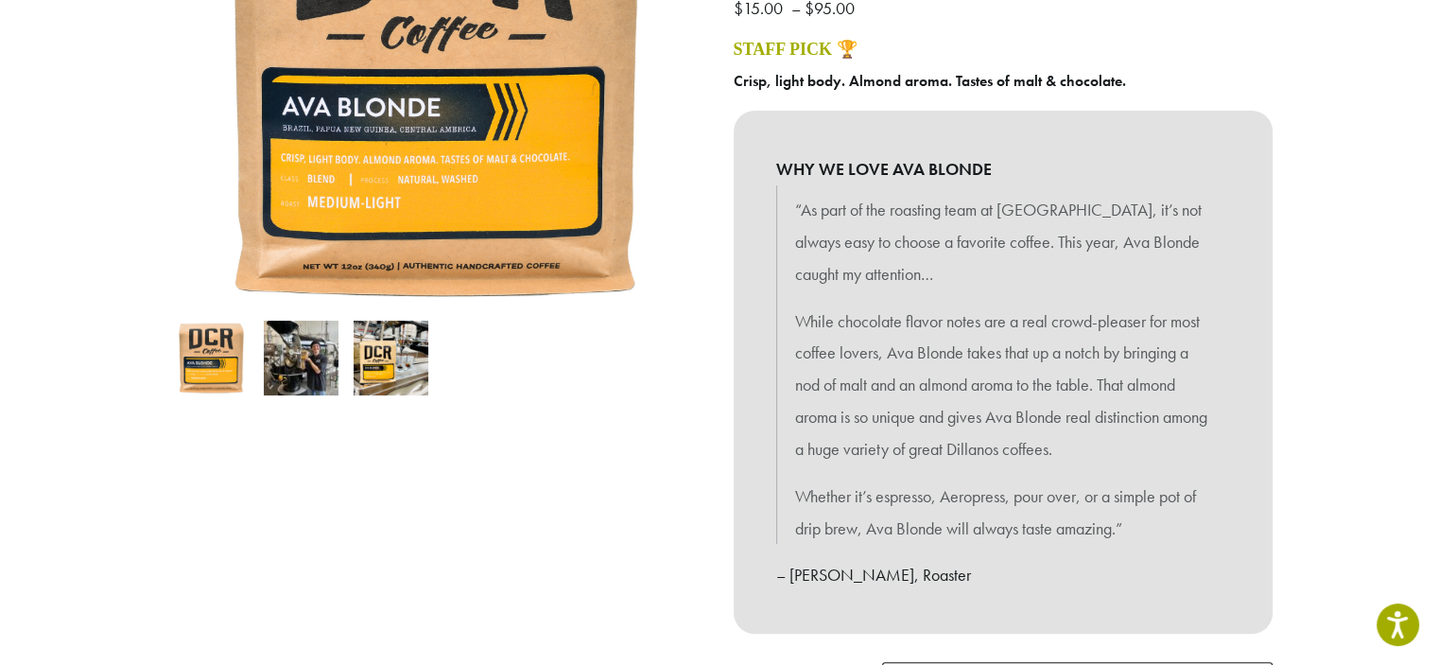
scroll to position [371, 0]
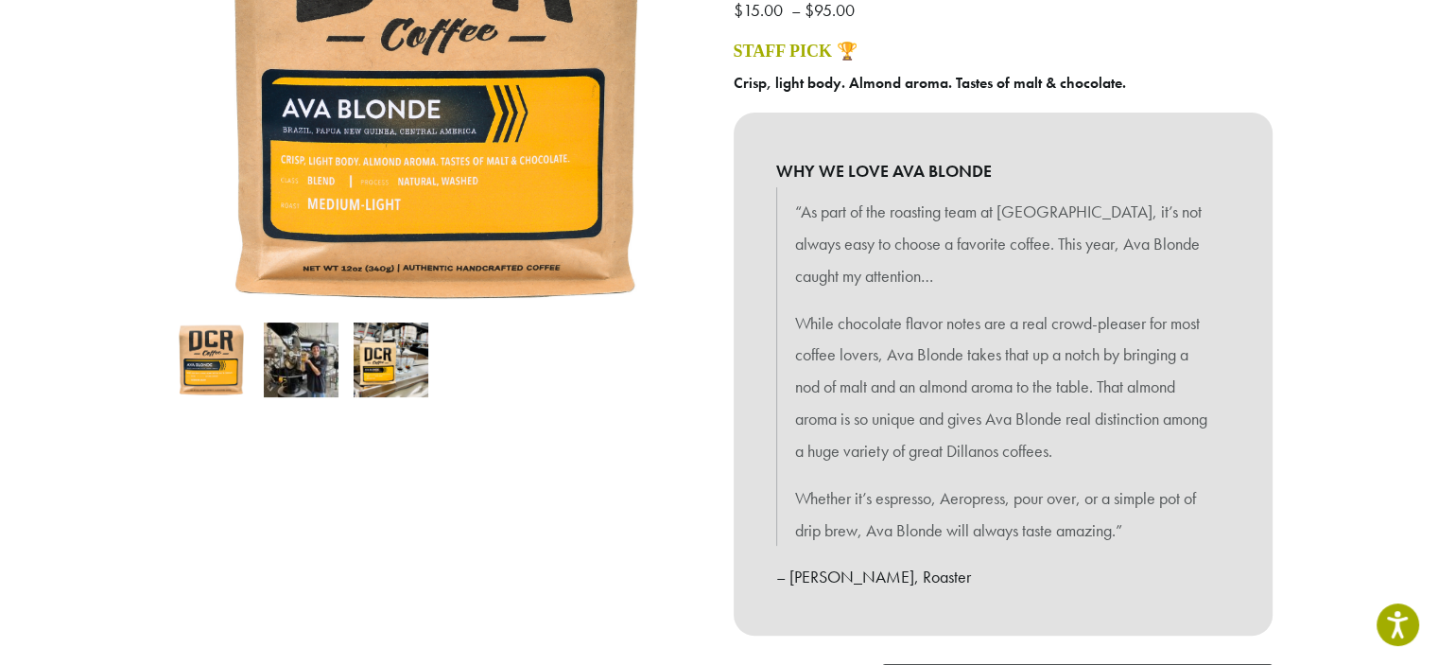
click at [808, 77] on b "Crisp, light body. Almond aroma. Tastes of malt & chocolate." at bounding box center [930, 83] width 392 height 20
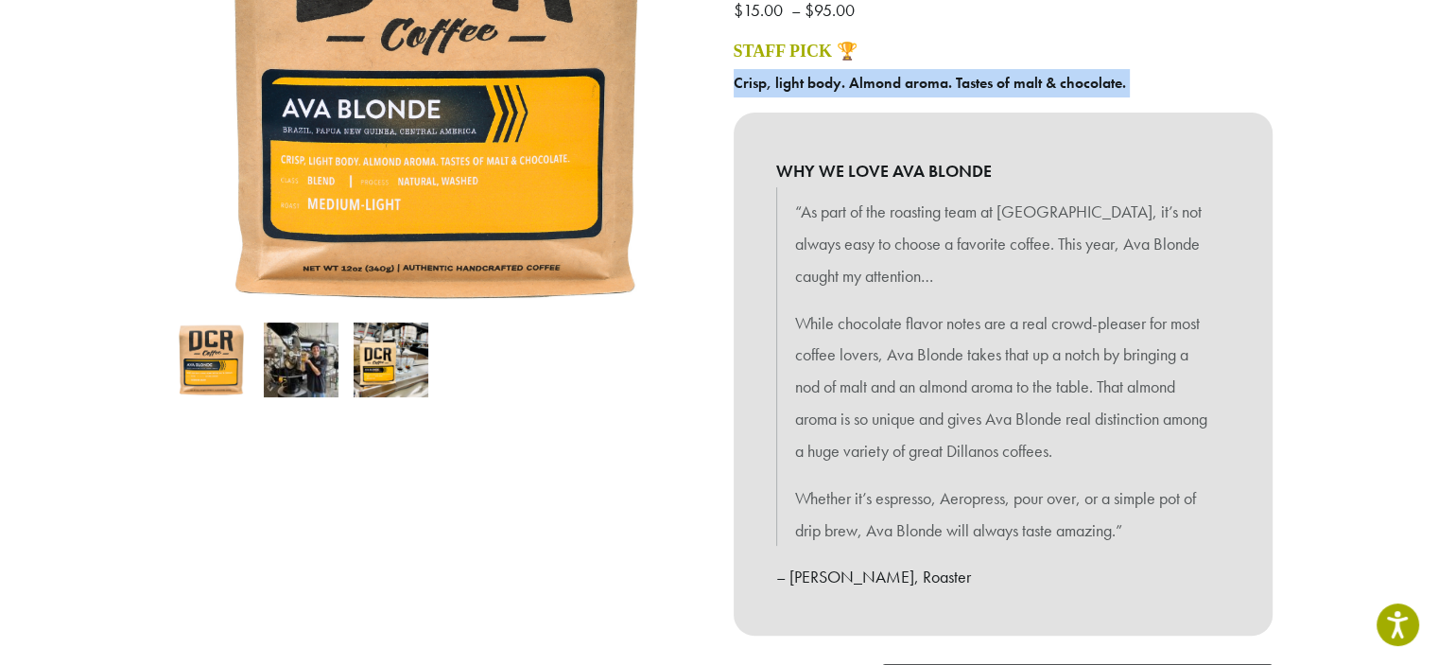
click at [808, 77] on b "Crisp, light body. Almond aroma. Tastes of malt & chocolate." at bounding box center [930, 83] width 392 height 20
copy div "Crisp, light body. Almond aroma. Tastes of malt & chocolate."
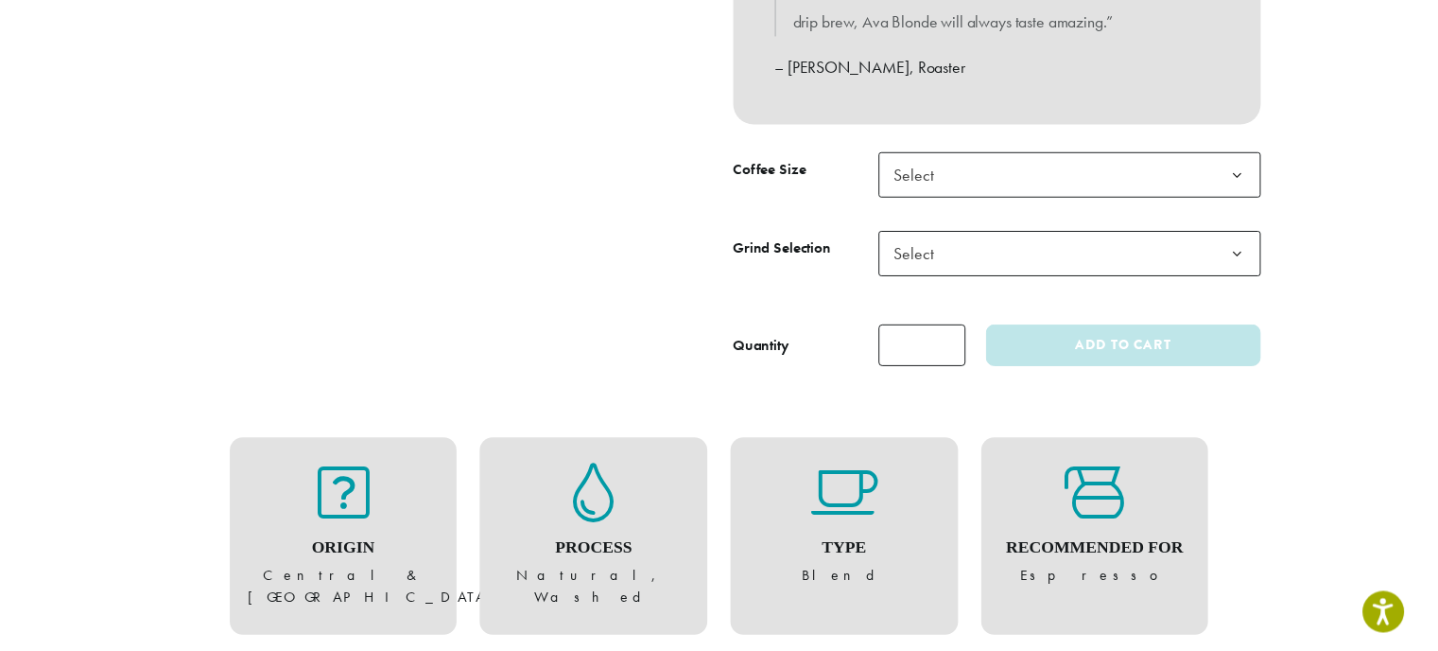
scroll to position [883, 0]
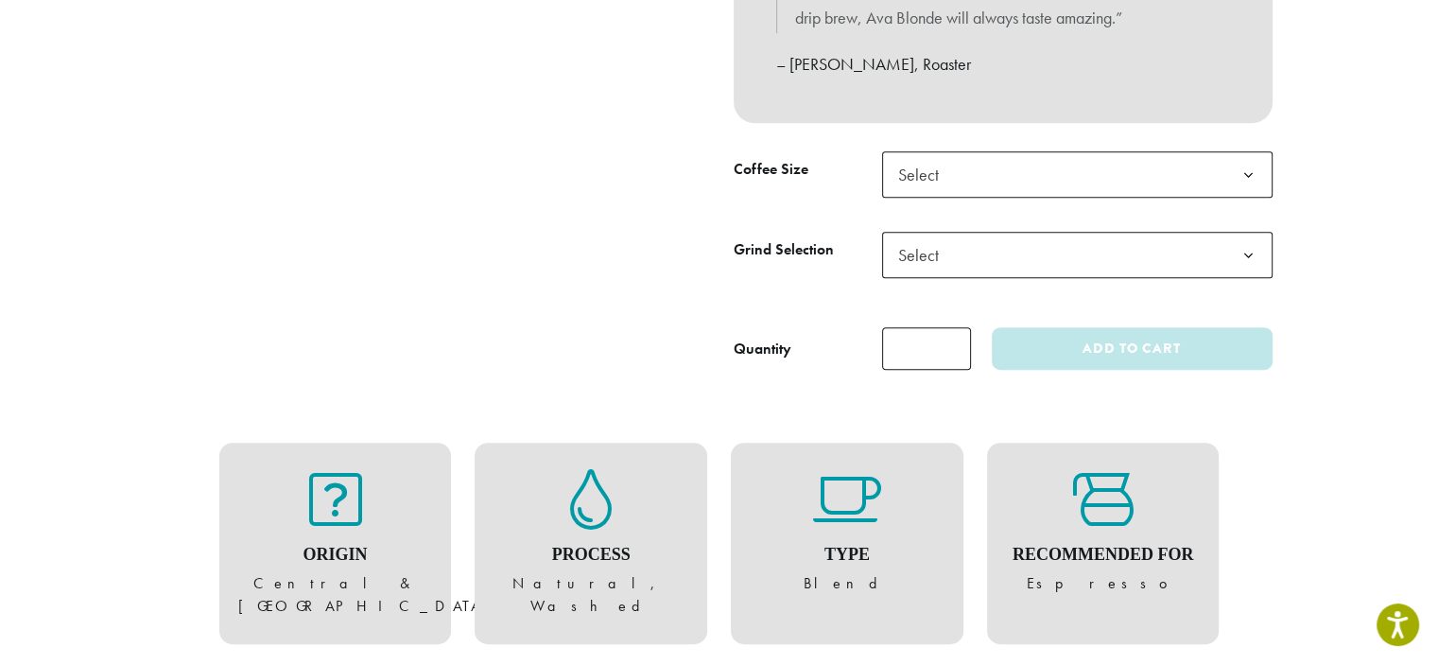
click at [976, 166] on span "Select" at bounding box center [1077, 174] width 391 height 46
click at [973, 172] on span "Select" at bounding box center [1077, 174] width 391 height 46
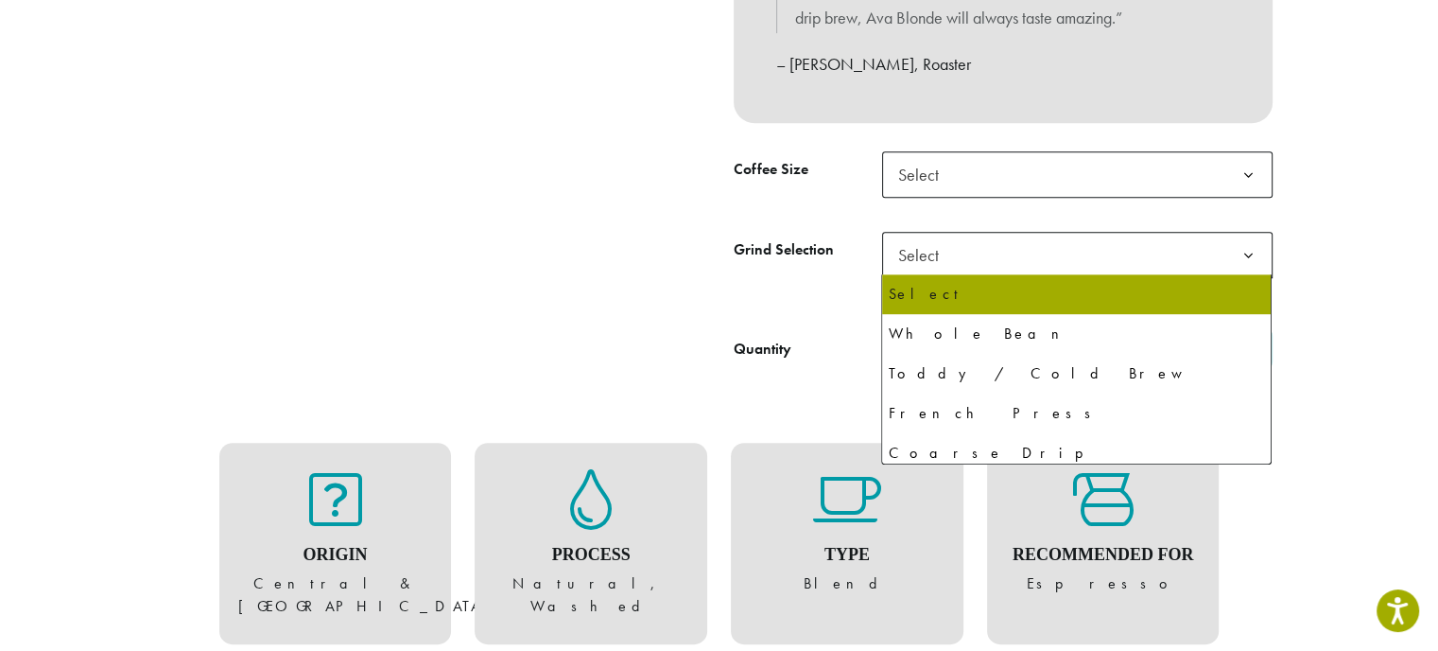
click at [965, 249] on span "Select" at bounding box center [1077, 255] width 391 height 46
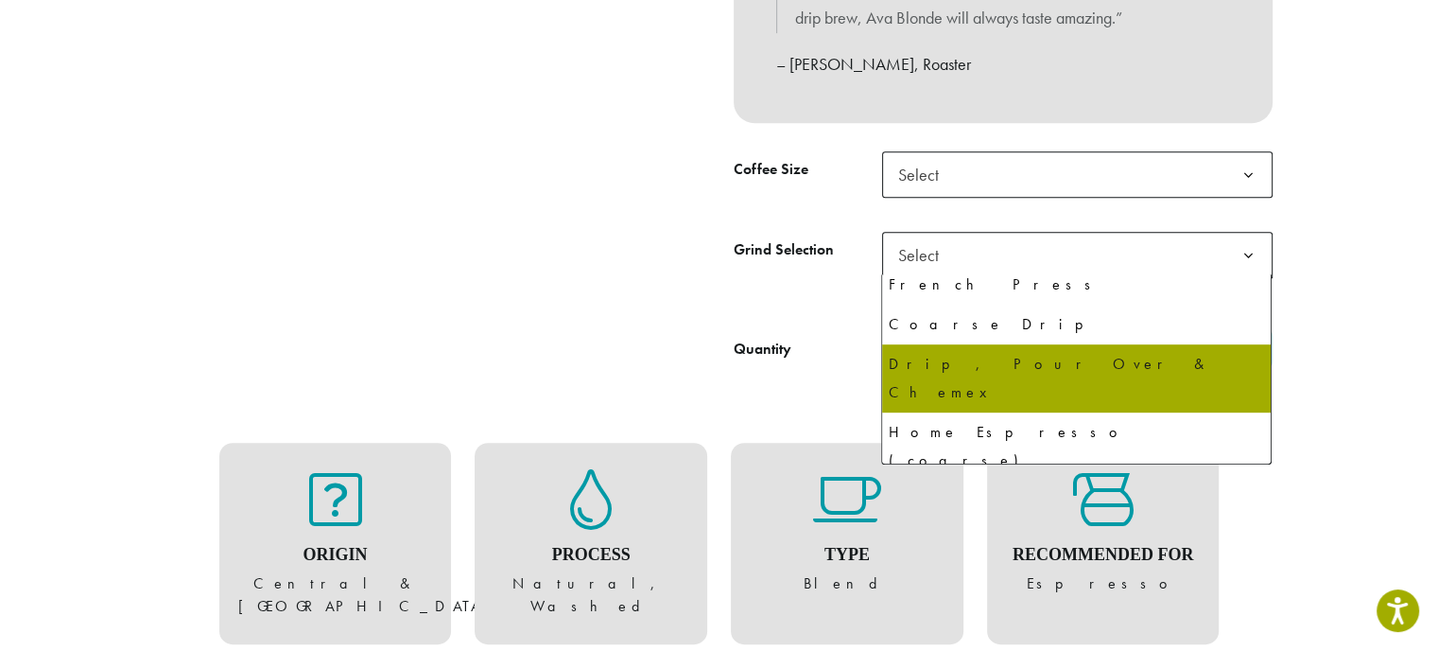
scroll to position [129, 0]
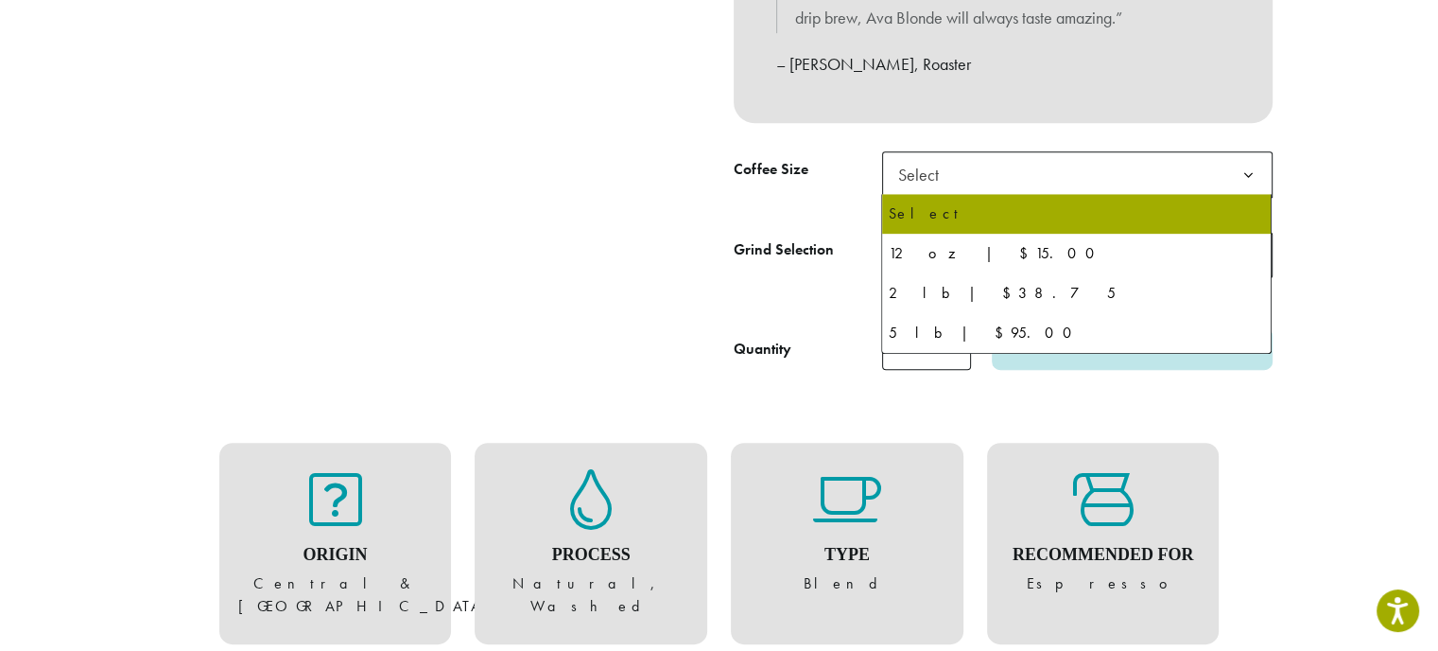
click at [995, 176] on span "Select" at bounding box center [1077, 174] width 391 height 46
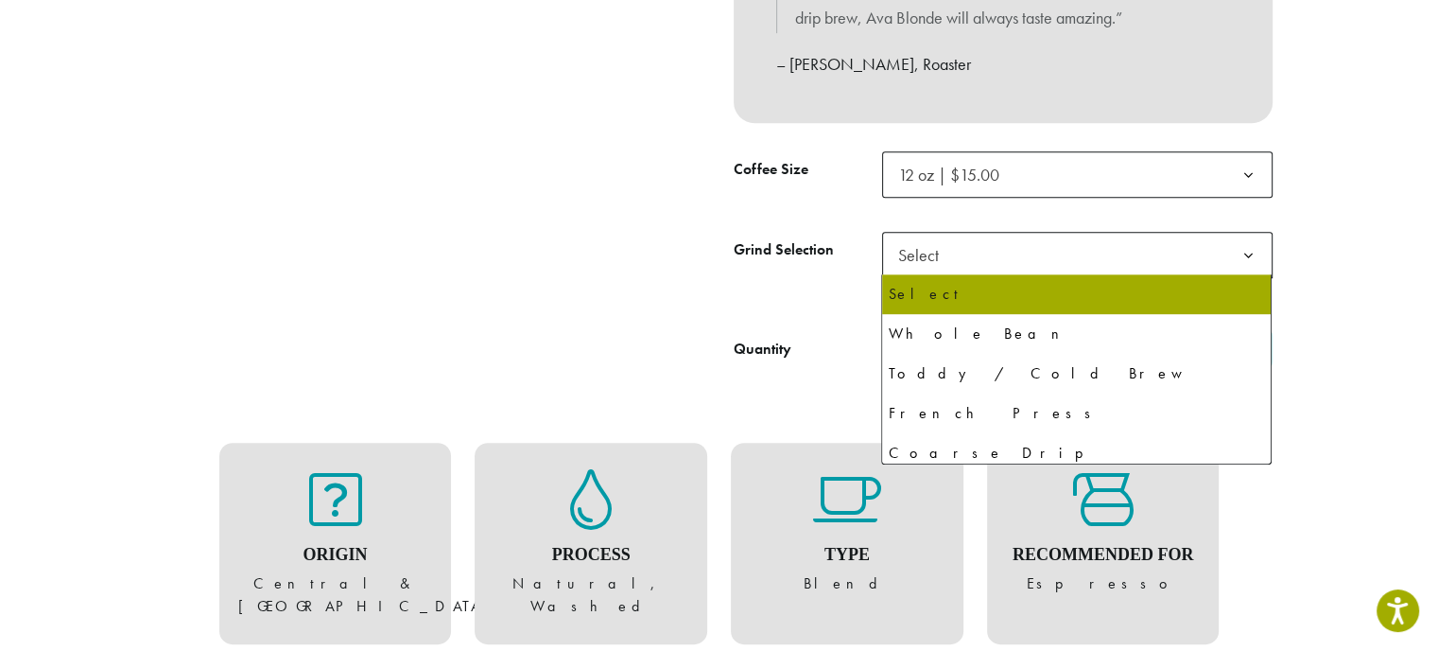
click at [931, 253] on span "Select" at bounding box center [924, 254] width 67 height 37
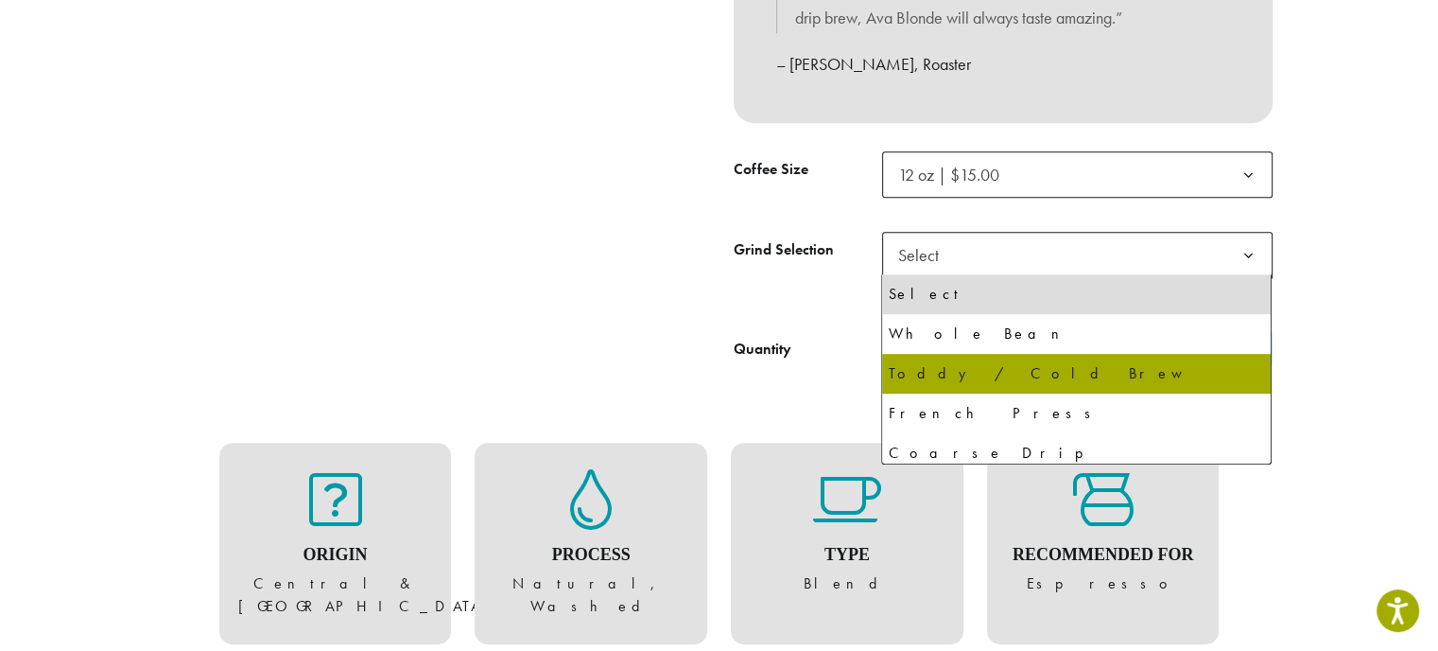
select select "*********"
select select "**********"
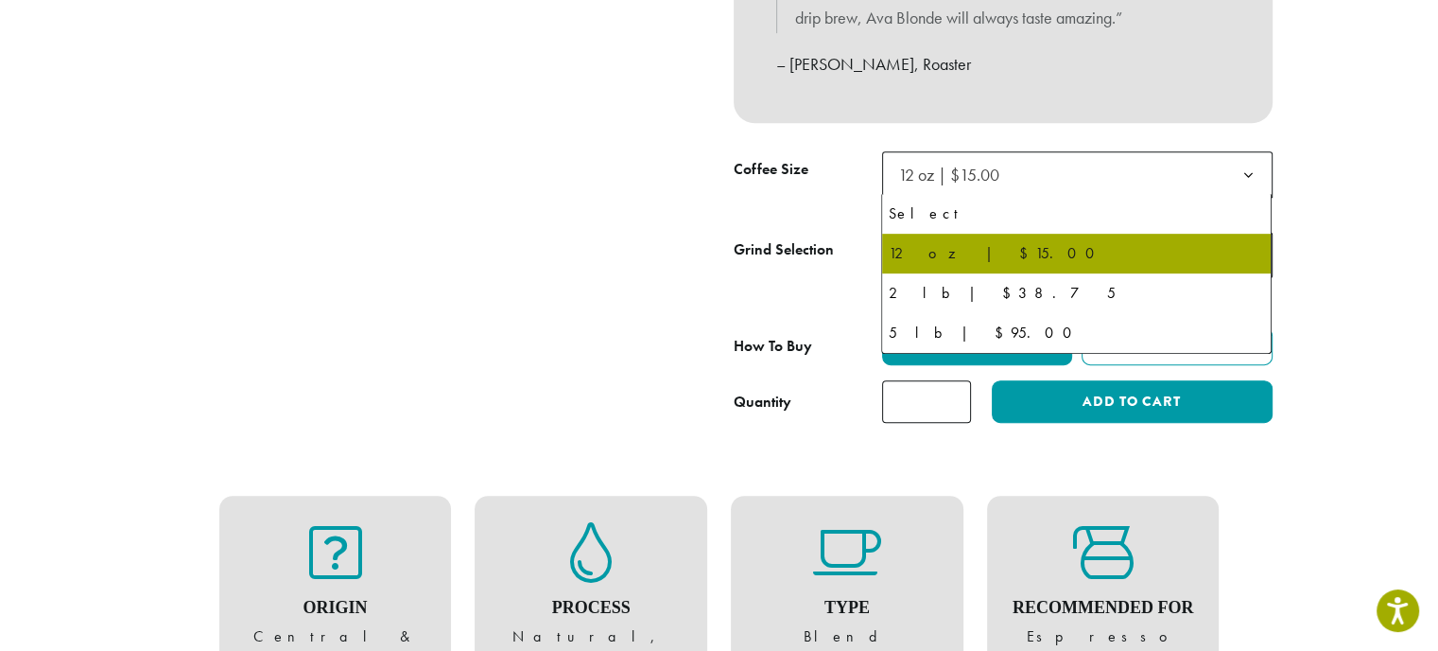
click at [978, 171] on span "12 oz | $15.00" at bounding box center [948, 175] width 101 height 22
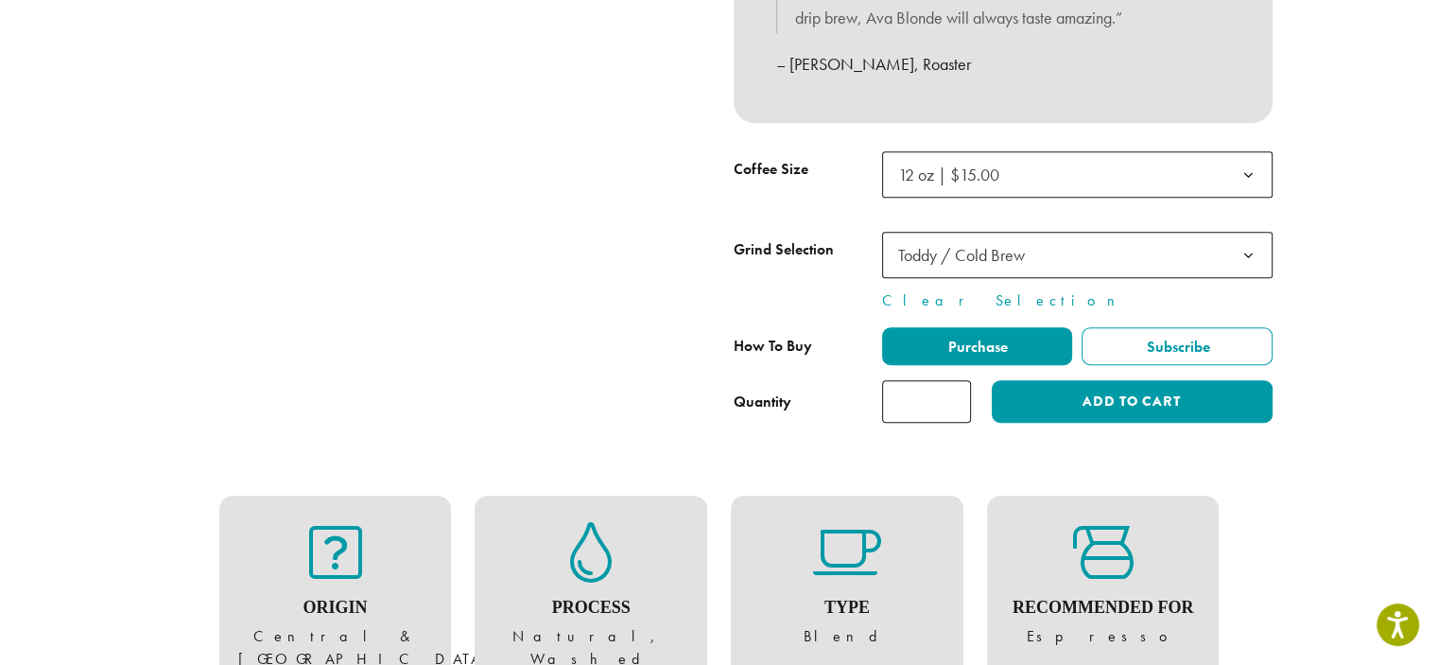
click at [817, 354] on div "How To Buy Purchase Subscribe" at bounding box center [1003, 346] width 539 height 38
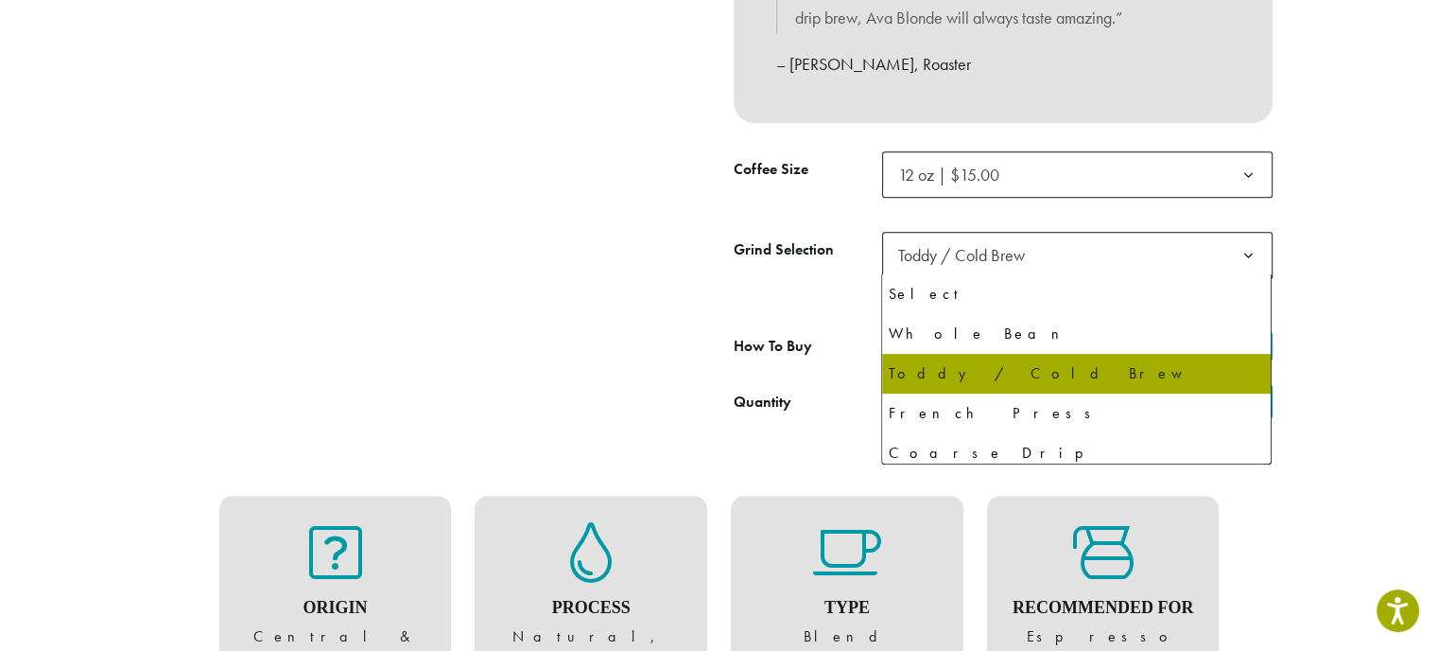
click at [942, 265] on span "Toddy / Cold Brew" at bounding box center [967, 254] width 153 height 37
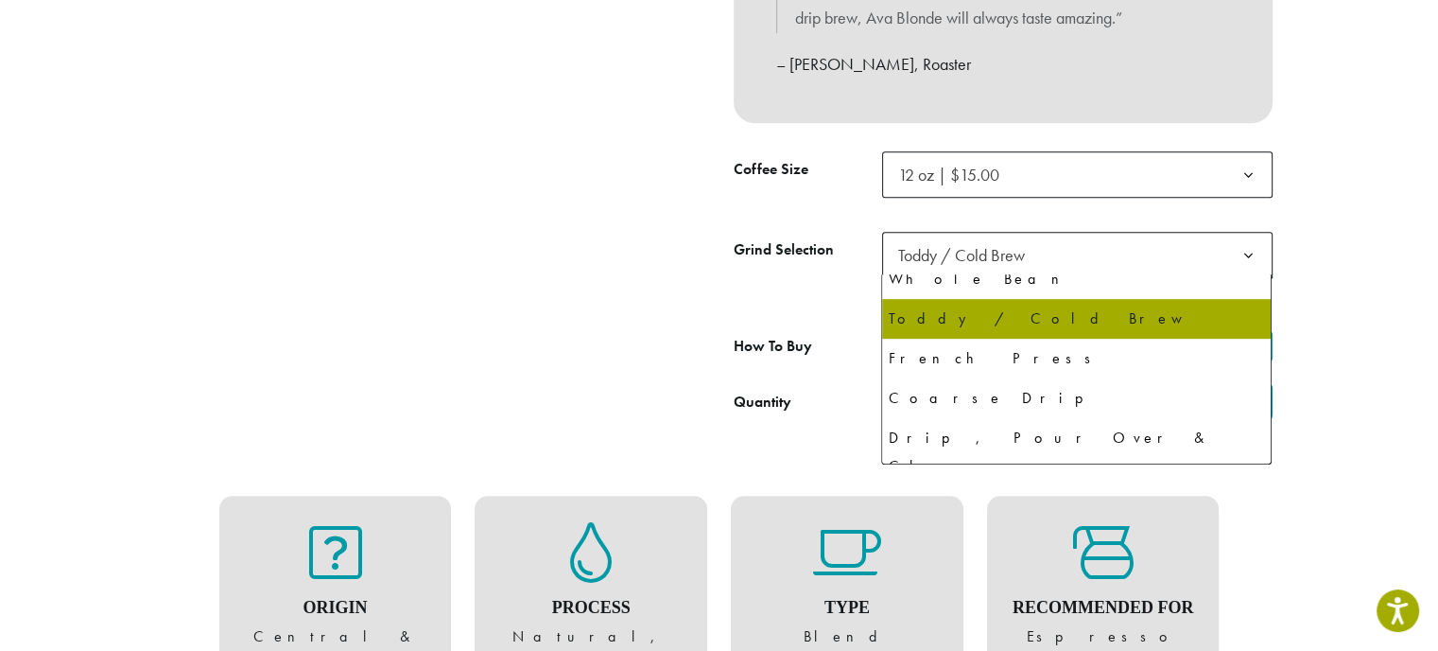
scroll to position [57, 0]
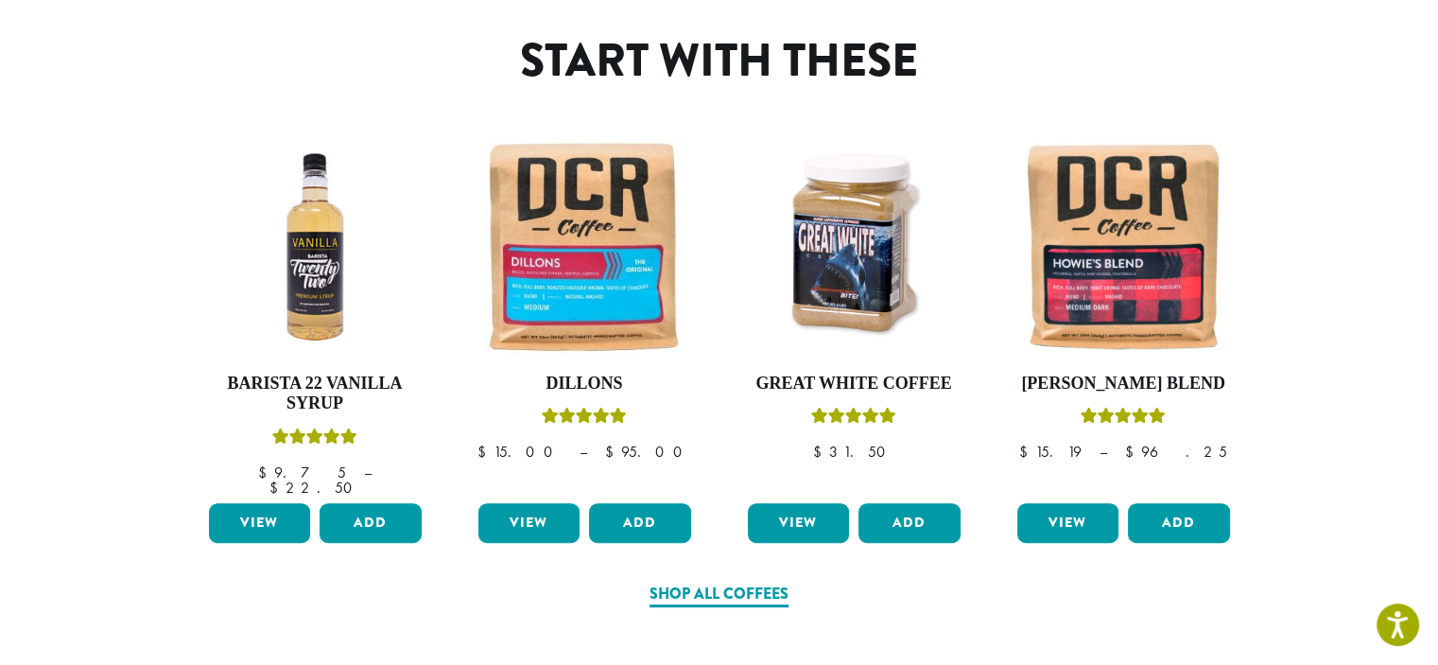
scroll to position [972, 0]
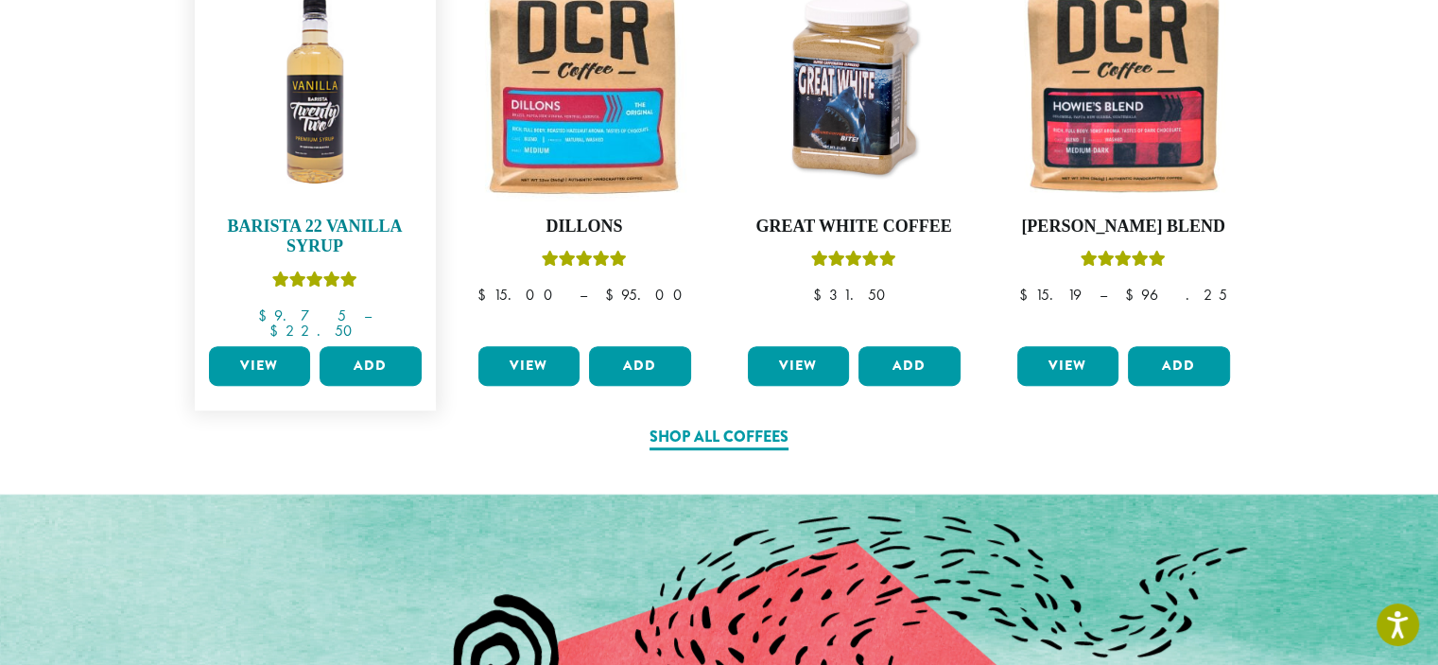
click at [313, 235] on h4 "Barista 22 Vanilla Syrup" at bounding box center [315, 237] width 222 height 41
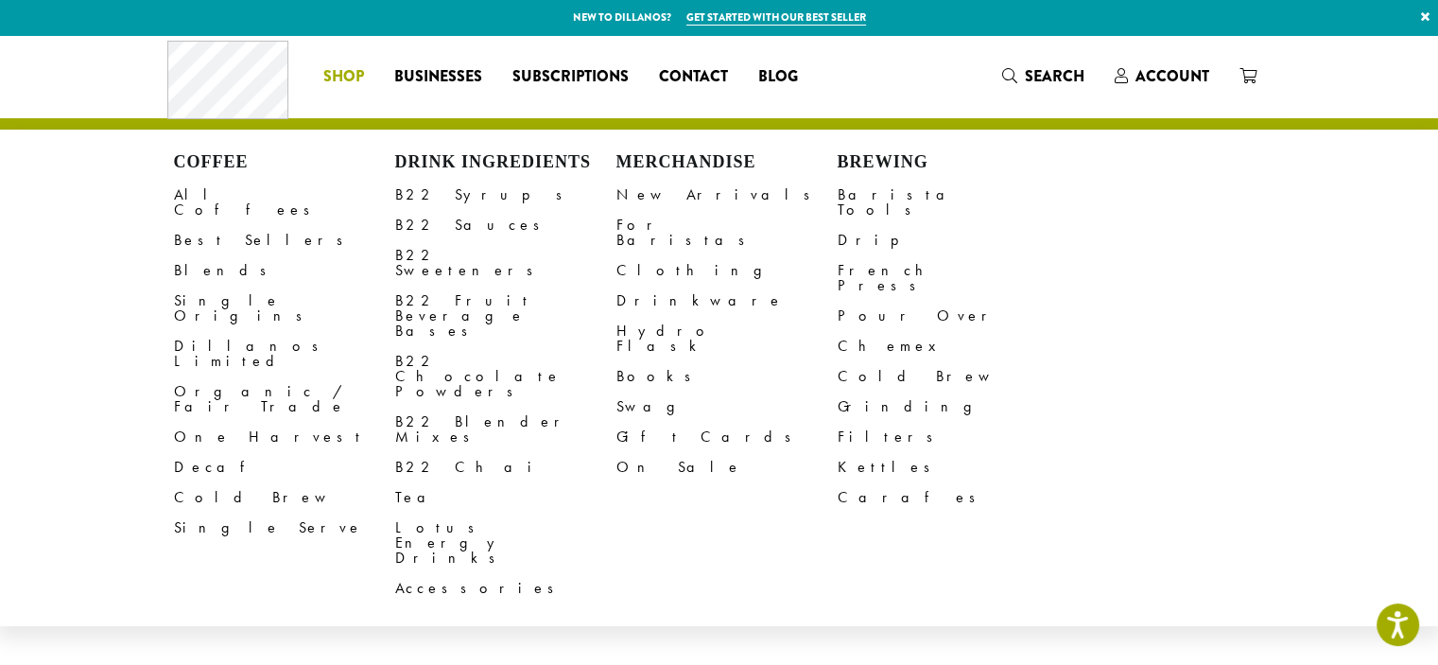
click at [332, 63] on li "Coffee All Coffees Best Sellers Blends Single Origins Dillanos Limited Organic …" at bounding box center [343, 76] width 71 height 30
click at [204, 193] on link "All Coffees" at bounding box center [284, 202] width 221 height 45
click at [353, 75] on li "Coffee All Coffees Best Sellers Blends Single Origins Dillanos Limited Organic …" at bounding box center [343, 76] width 71 height 30
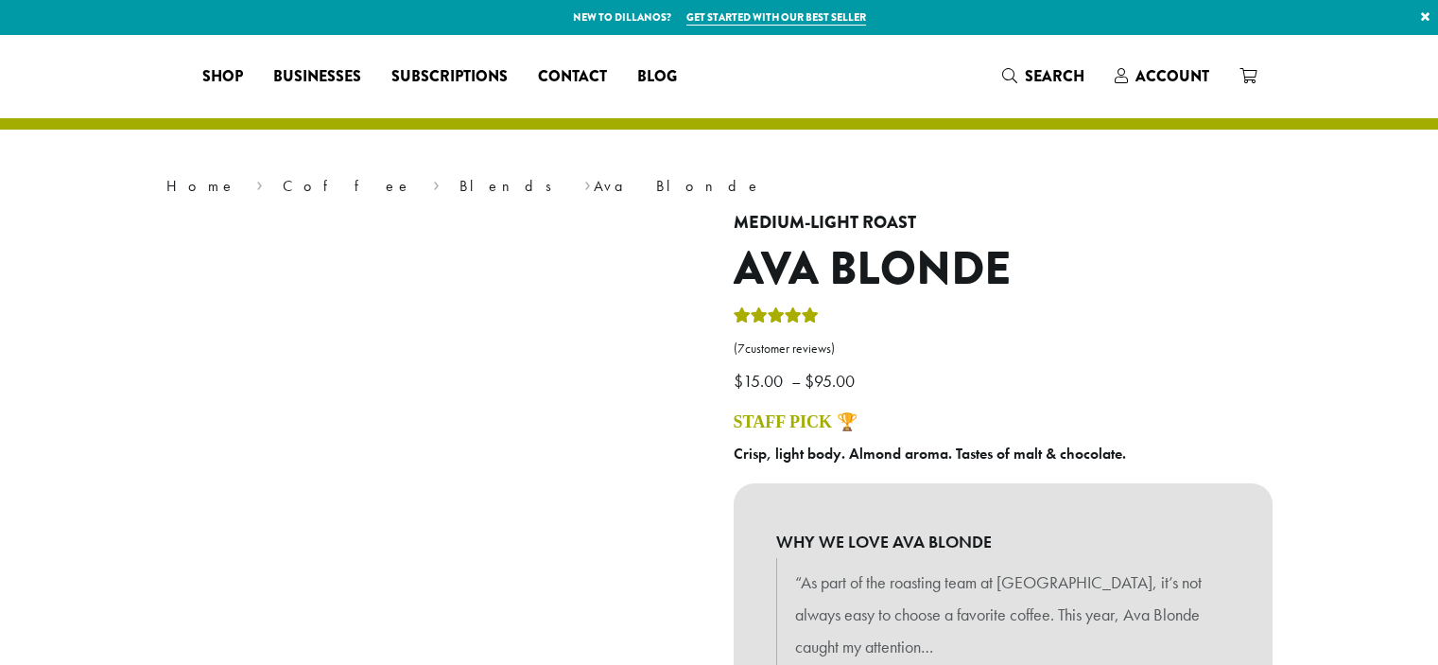
select select "*********"
select select "**********"
select select "*********"
select select "**********"
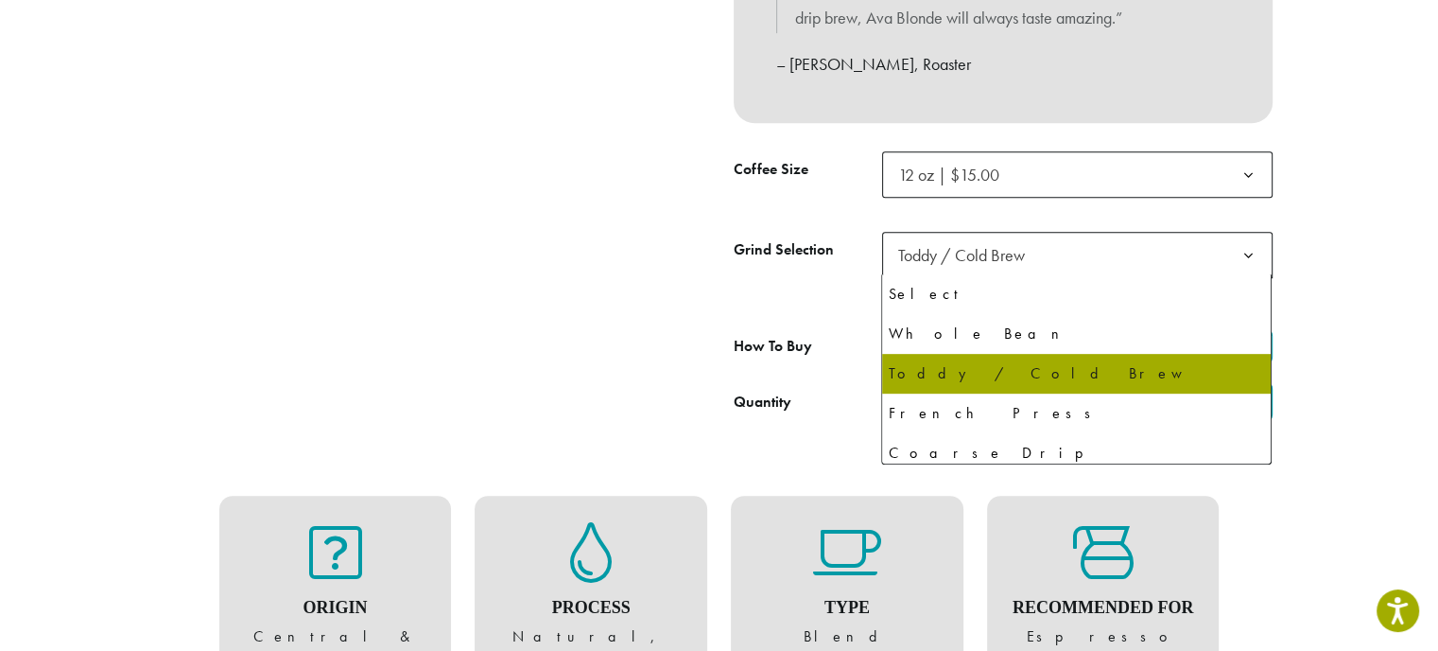
click at [949, 266] on span "Toddy / Cold Brew" at bounding box center [967, 254] width 153 height 37
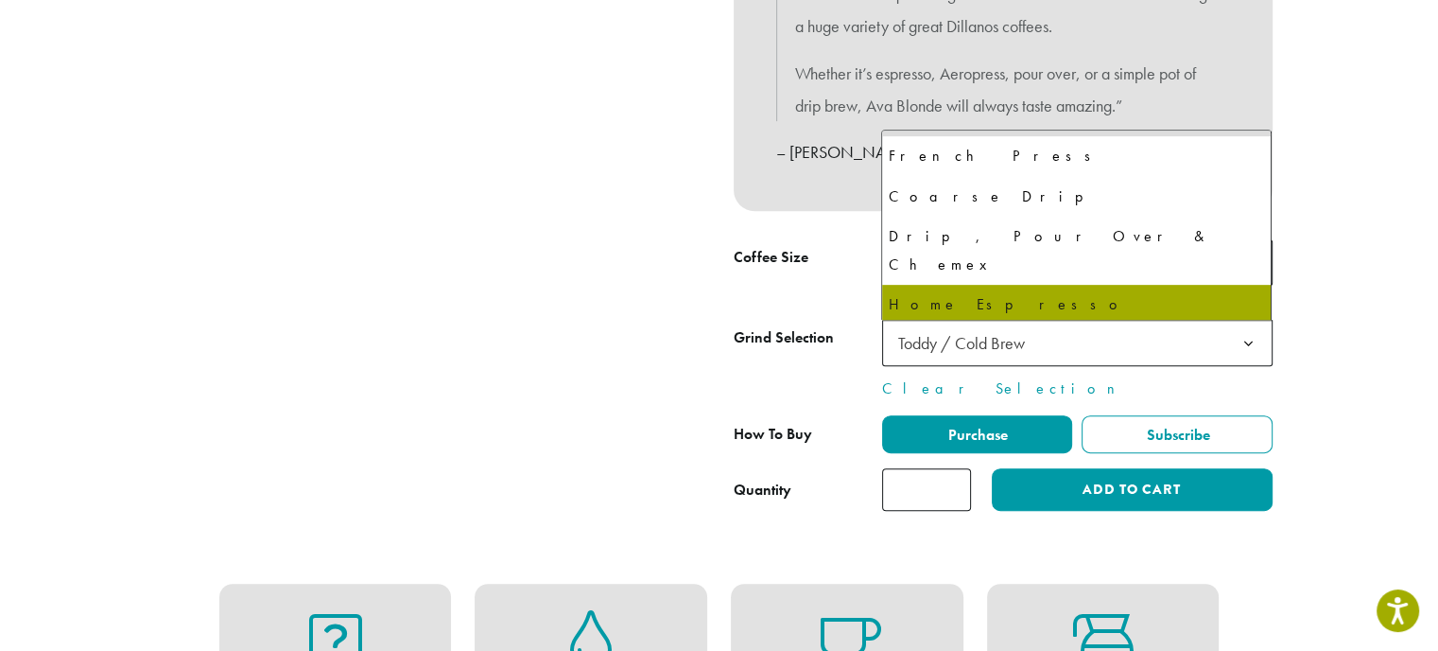
scroll to position [129, 0]
